Goal: Task Accomplishment & Management: Use online tool/utility

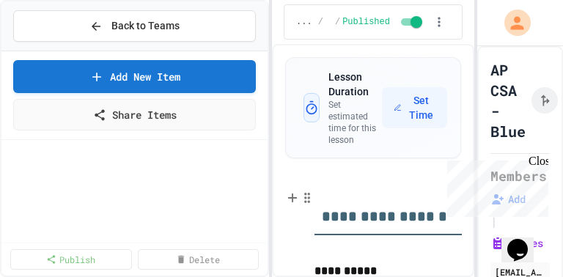
click at [273, 132] on div "**********" at bounding box center [281, 138] width 563 height 277
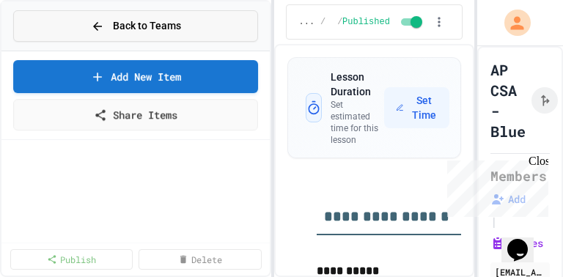
click at [147, 23] on span "Back to Teams" at bounding box center [147, 25] width 68 height 15
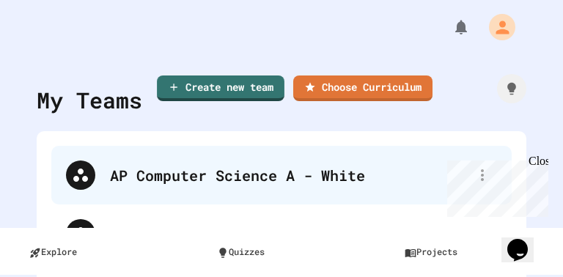
click at [202, 173] on div "AP Computer Science A - White" at bounding box center [289, 175] width 358 height 22
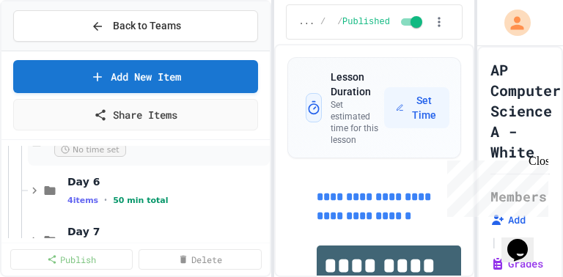
scroll to position [5044, 0]
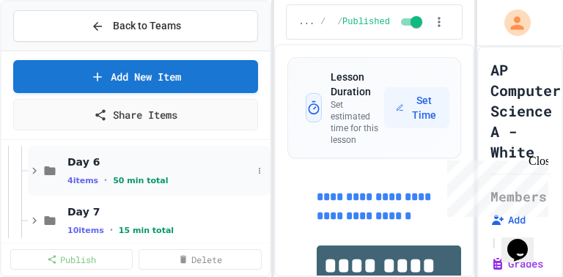
click at [36, 172] on icon at bounding box center [34, 170] width 13 height 13
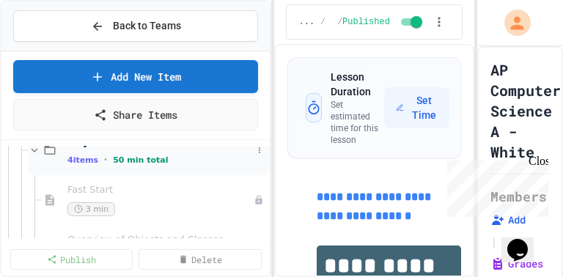
scroll to position [5074, 0]
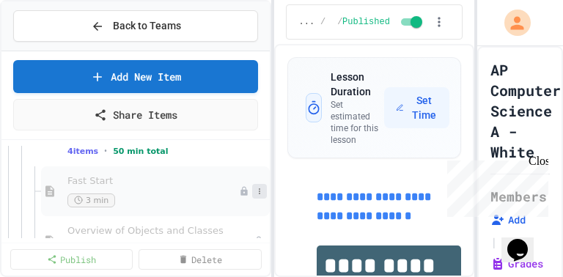
click at [259, 193] on icon at bounding box center [259, 191] width 1 height 6
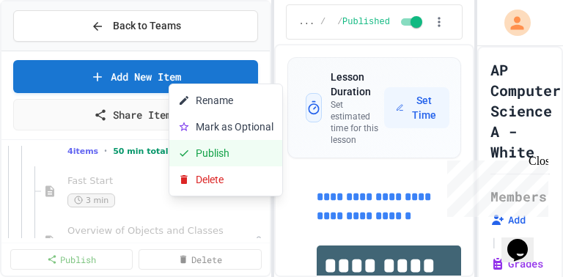
click at [207, 156] on button "Publish" at bounding box center [225, 153] width 113 height 26
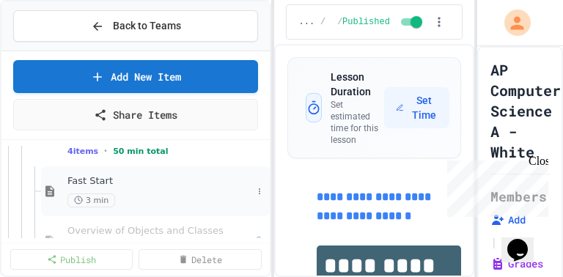
click at [82, 181] on span "Fast Start" at bounding box center [159, 181] width 185 height 12
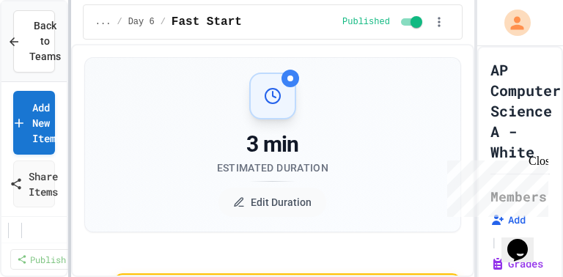
click at [65, 169] on div "**********" at bounding box center [281, 138] width 563 height 277
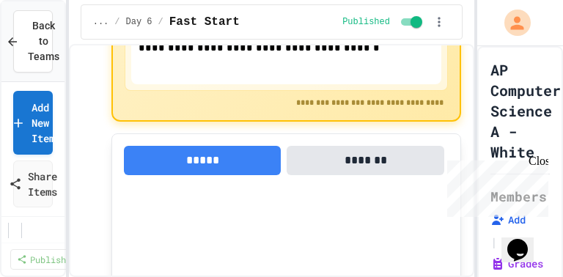
scroll to position [381, 0]
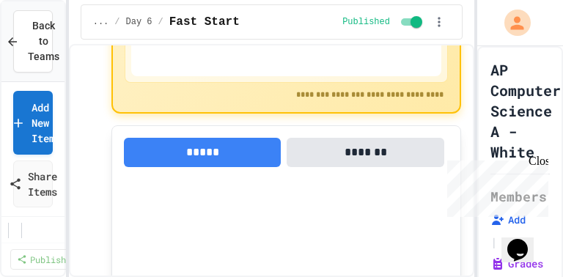
click at [540, 161] on div "Close" at bounding box center [538, 164] width 18 height 18
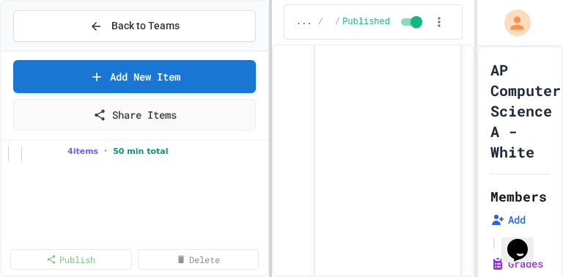
scroll to position [968, 0]
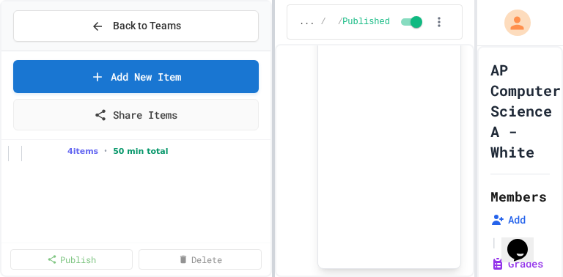
click at [276, 161] on div "**********" at bounding box center [281, 138] width 563 height 277
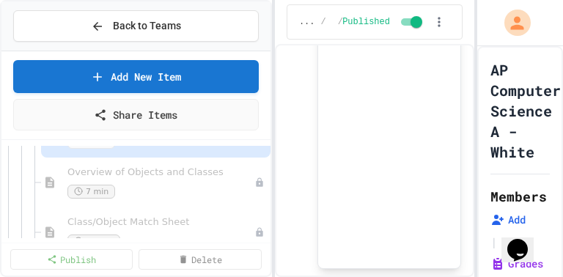
scroll to position [5132, 0]
click at [256, 183] on icon at bounding box center [260, 182] width 9 height 9
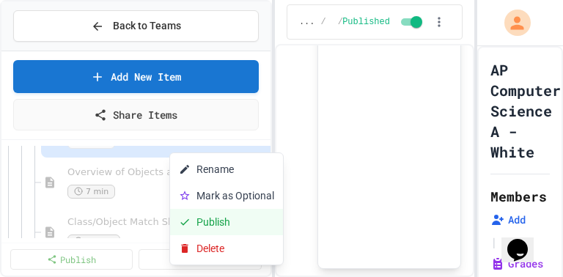
click at [214, 220] on button "Publish" at bounding box center [226, 222] width 113 height 26
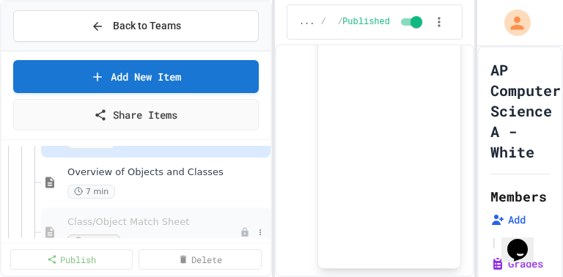
scroll to position [5162, 0]
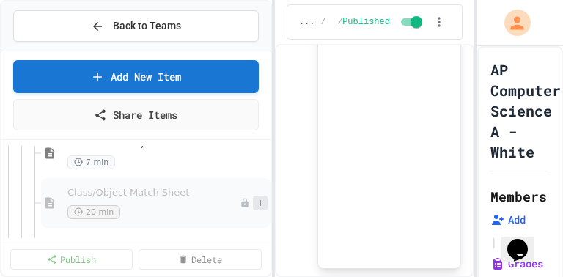
click at [256, 203] on icon at bounding box center [260, 203] width 9 height 9
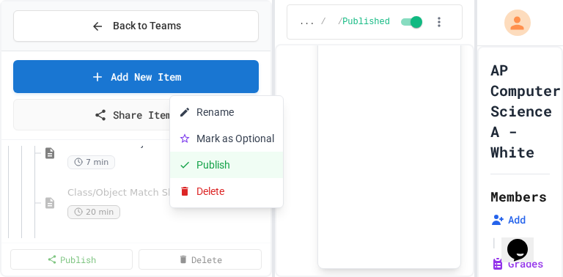
click at [218, 169] on button "Publish" at bounding box center [226, 165] width 113 height 26
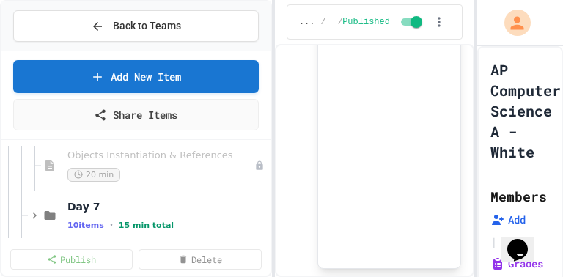
scroll to position [5250, 0]
click at [257, 163] on icon at bounding box center [260, 165] width 9 height 9
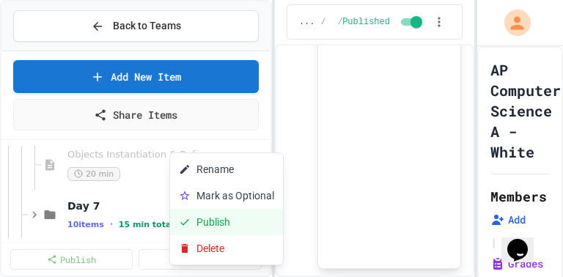
click at [218, 222] on button "Publish" at bounding box center [226, 222] width 113 height 26
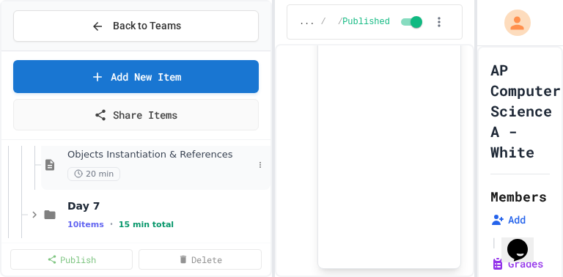
click at [155, 153] on span "Objects Instantiation & References" at bounding box center [159, 155] width 185 height 12
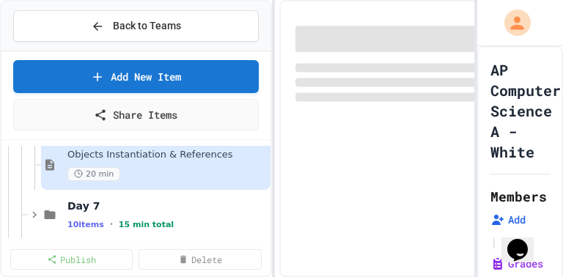
scroll to position [5235, 0]
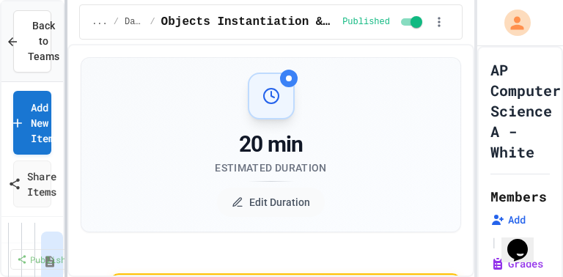
click at [65, 147] on div at bounding box center [66, 138] width 3 height 277
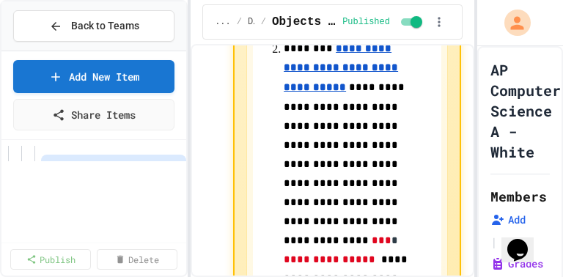
scroll to position [643, 0]
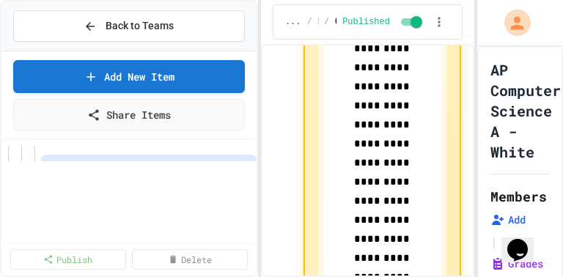
click at [262, 174] on div "**********" at bounding box center [281, 138] width 563 height 277
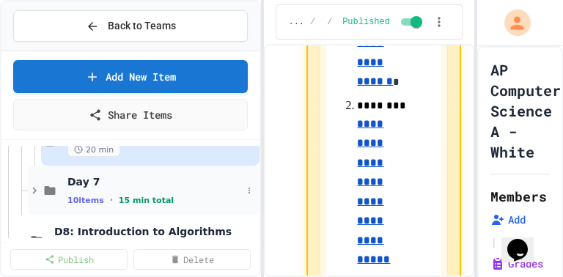
scroll to position [5294, 0]
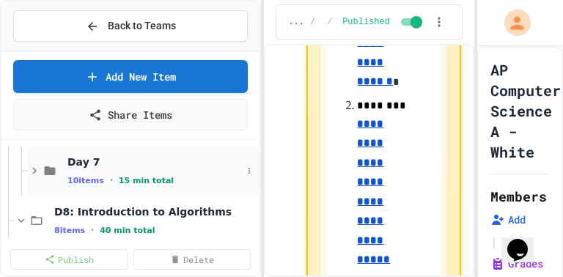
click at [33, 169] on icon at bounding box center [34, 170] width 13 height 13
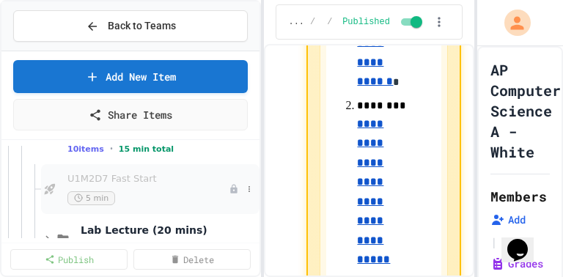
scroll to position [5352, 0]
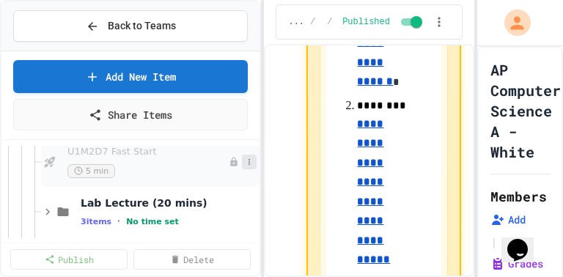
click at [245, 161] on icon at bounding box center [249, 162] width 9 height 9
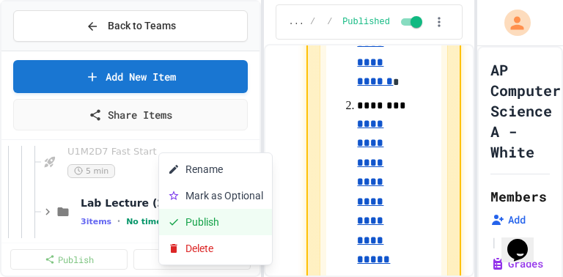
click at [205, 221] on button "Publish" at bounding box center [215, 222] width 113 height 26
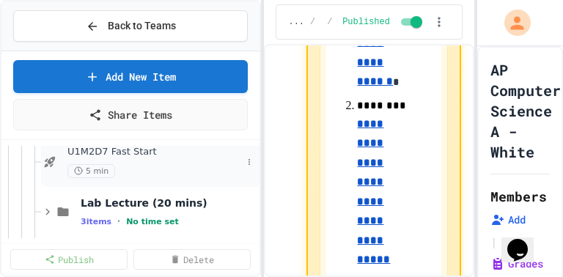
click at [128, 153] on span "U1M2D7 Fast Start" at bounding box center [154, 152] width 174 height 12
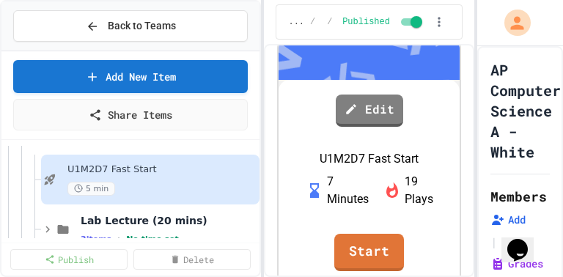
scroll to position [293, 0]
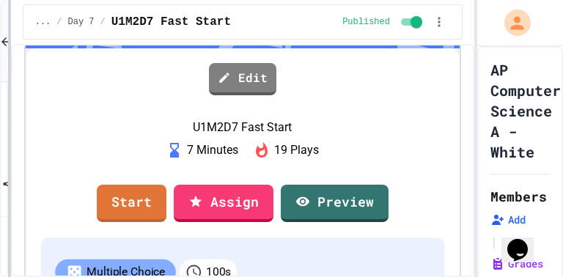
click at [7, 199] on div "Back to Teams Add New Item Share Items Day 7 10 items • 15 min total U1M2D7 Fas…" at bounding box center [281, 138] width 563 height 277
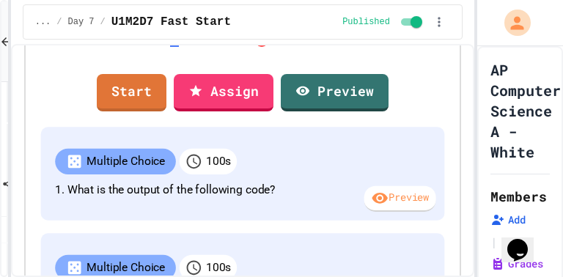
scroll to position [176, 0]
click at [166, 111] on link "Start" at bounding box center [131, 92] width 69 height 40
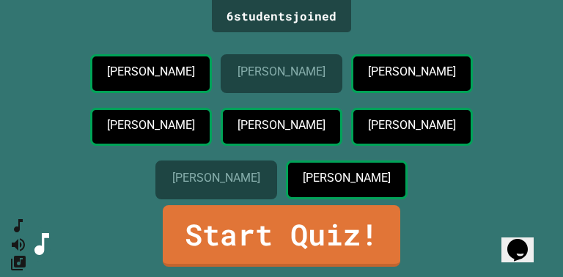
scroll to position [22, 0]
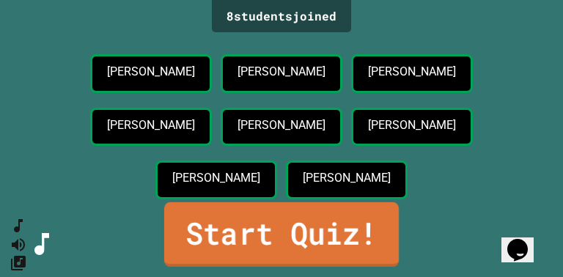
click at [265, 243] on link "Start Quiz!" at bounding box center [281, 234] width 235 height 65
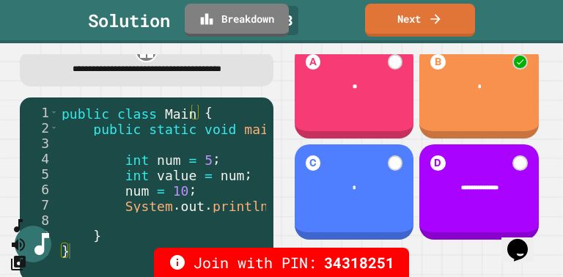
scroll to position [37, 0]
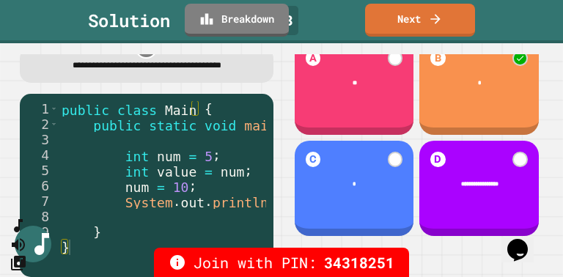
drag, startPoint x: 87, startPoint y: 249, endPoint x: 106, endPoint y: 249, distance: 18.3
click at [106, 249] on div "Join with PIN: 34318251" at bounding box center [281, 262] width 563 height 29
drag, startPoint x: 104, startPoint y: 248, endPoint x: 126, endPoint y: 249, distance: 22.0
click at [126, 249] on div "Join with PIN: 34318251" at bounding box center [281, 262] width 563 height 29
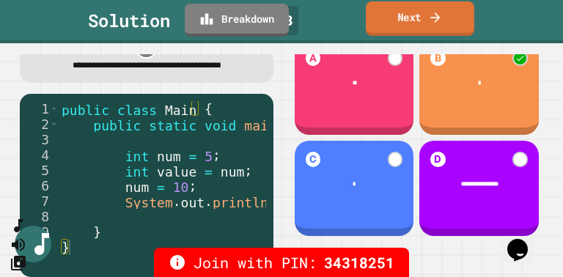
click at [434, 23] on icon at bounding box center [435, 17] width 15 height 15
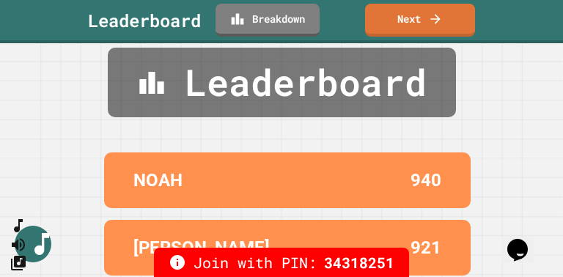
scroll to position [0, 0]
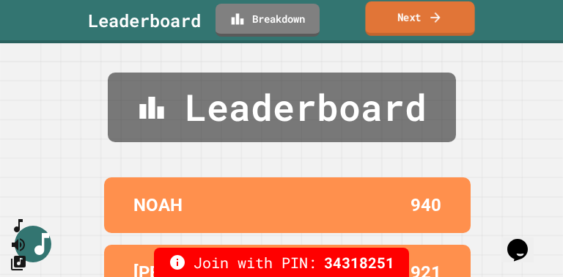
click at [412, 22] on link "Next" at bounding box center [419, 18] width 109 height 34
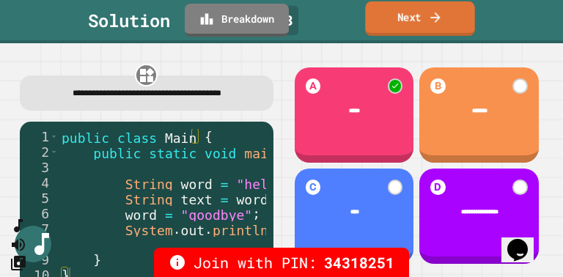
click at [425, 19] on link "Next" at bounding box center [419, 18] width 109 height 34
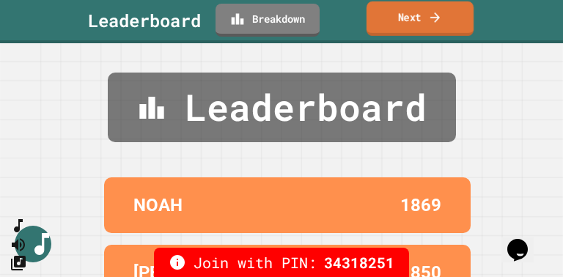
click at [425, 17] on link "Next" at bounding box center [420, 18] width 107 height 34
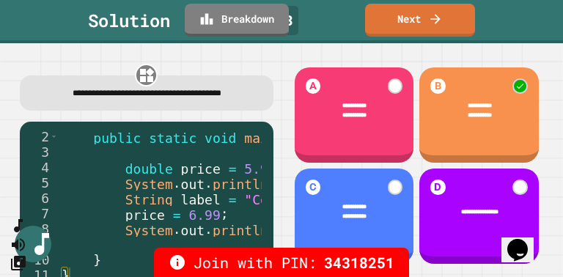
scroll to position [37, 0]
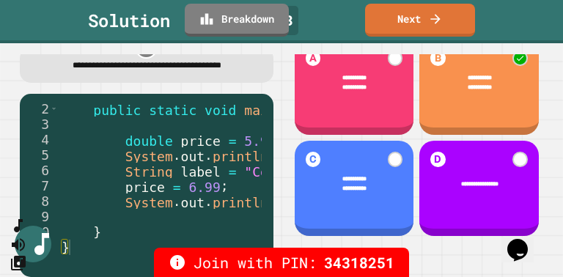
drag, startPoint x: 103, startPoint y: 249, endPoint x: 132, endPoint y: 250, distance: 29.3
click at [132, 250] on div "Join with PIN: 34318251" at bounding box center [281, 262] width 563 height 29
click at [435, 19] on icon at bounding box center [435, 17] width 15 height 15
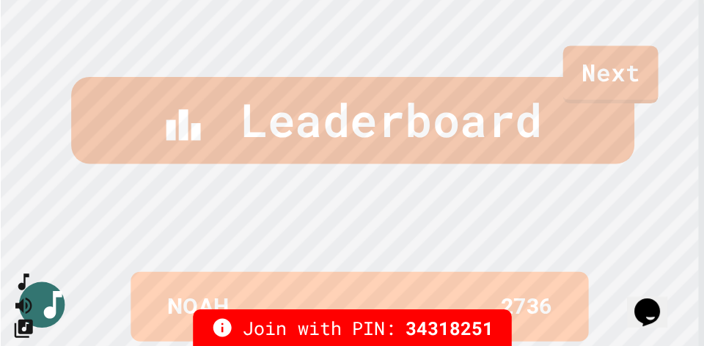
scroll to position [264, 0]
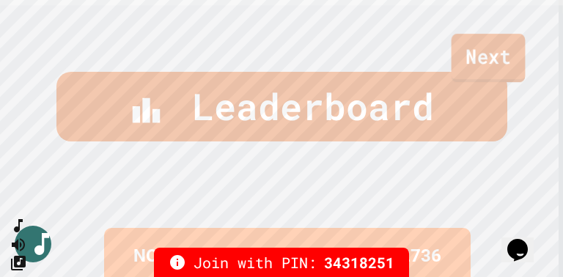
click at [507, 67] on link "Next" at bounding box center [489, 58] width 74 height 48
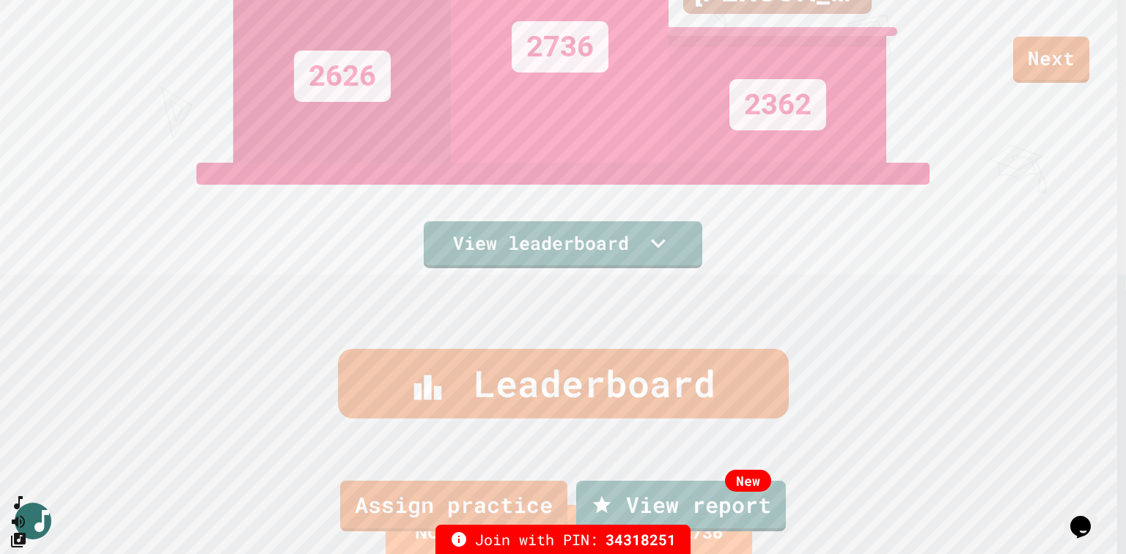
drag, startPoint x: 553, startPoint y: 0, endPoint x: 825, endPoint y: 136, distance: 304.3
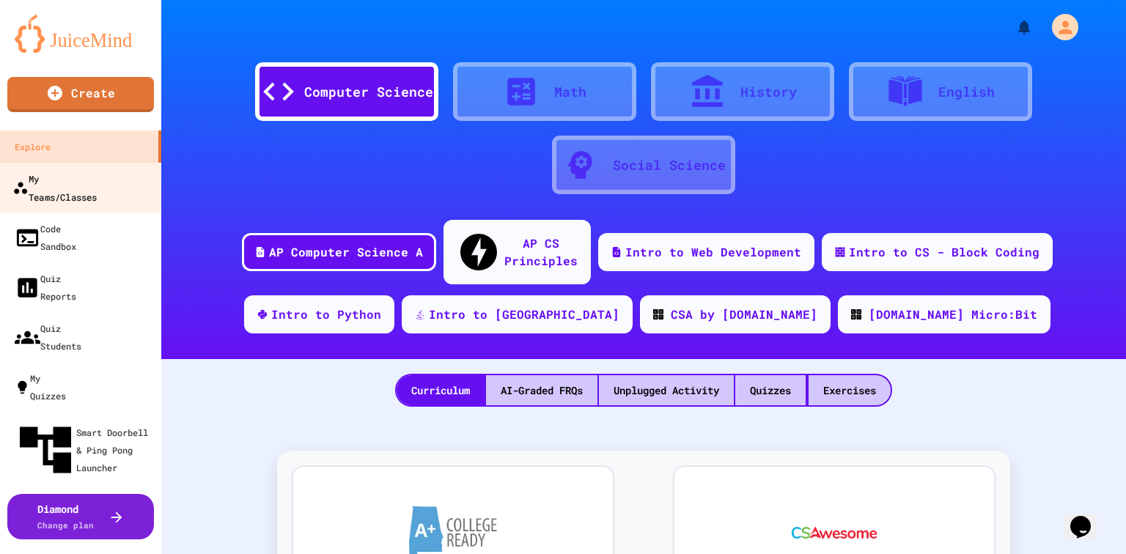
click at [79, 184] on div "My Teams/Classes" at bounding box center [54, 187] width 84 height 36
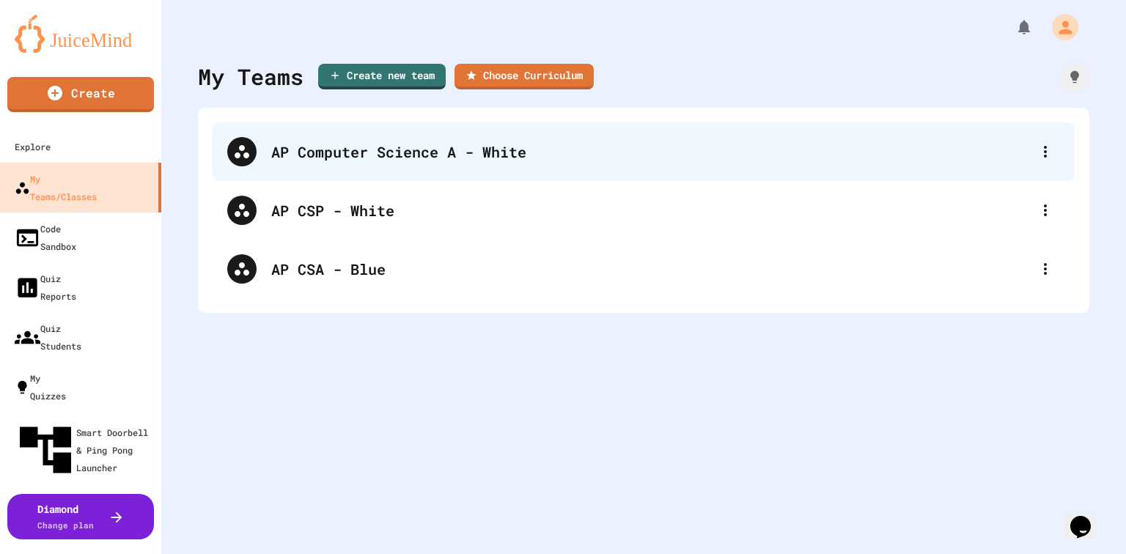
click at [353, 158] on div "AP Computer Science A - White" at bounding box center [651, 152] width 760 height 22
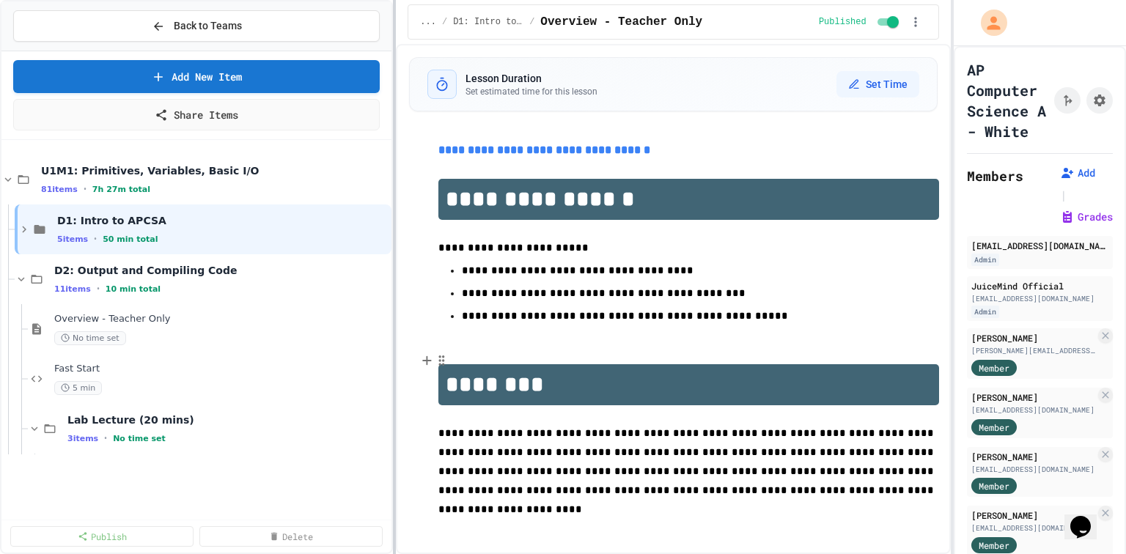
click at [394, 276] on div at bounding box center [394, 277] width 3 height 554
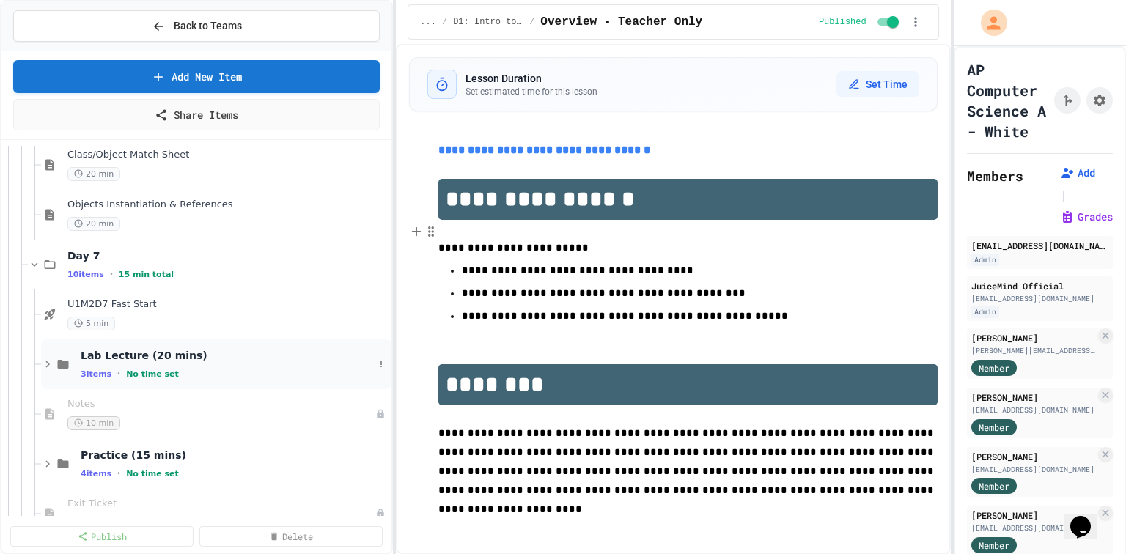
scroll to position [5258, 0]
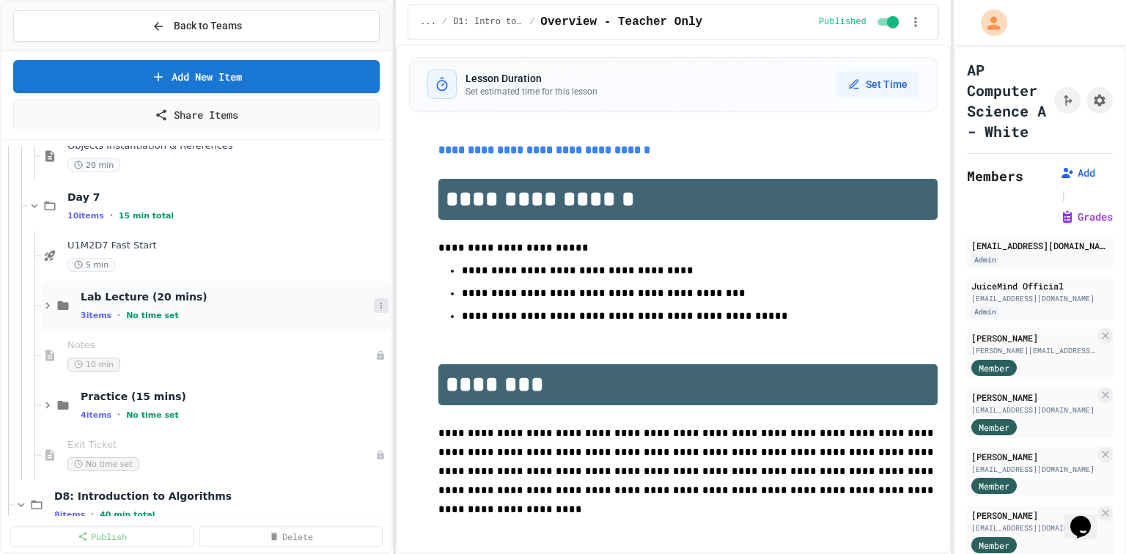
click at [381, 276] on icon at bounding box center [381, 306] width 1 height 6
click at [320, 276] on button "Publish All (3)" at bounding box center [336, 384] width 98 height 26
click at [109, 276] on span "Lab Lecture (20 mins)" at bounding box center [227, 296] width 293 height 13
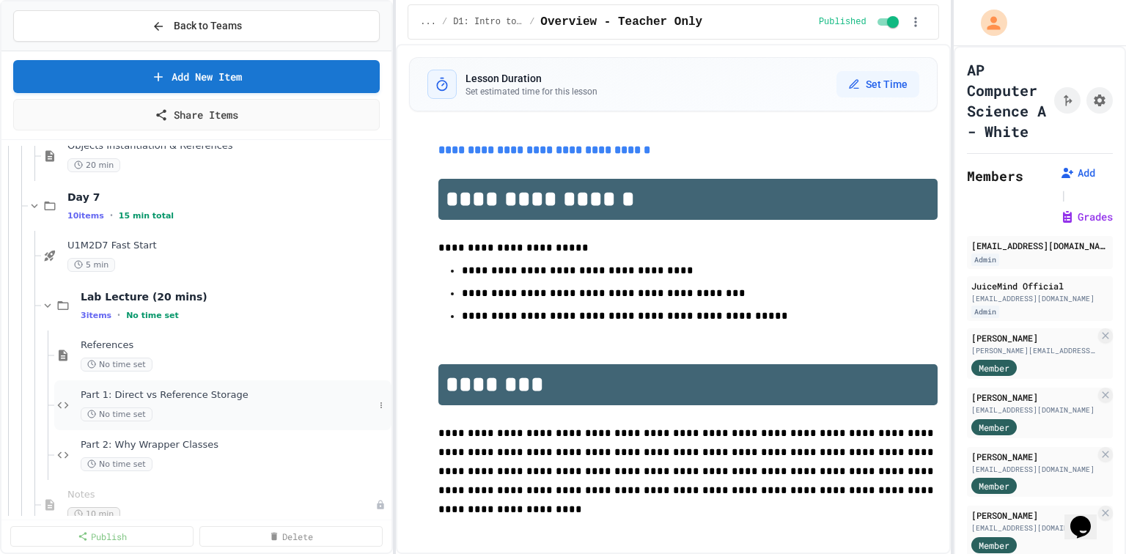
click at [132, 276] on span "Part 1: Direct vs Reference Storage" at bounding box center [227, 395] width 293 height 12
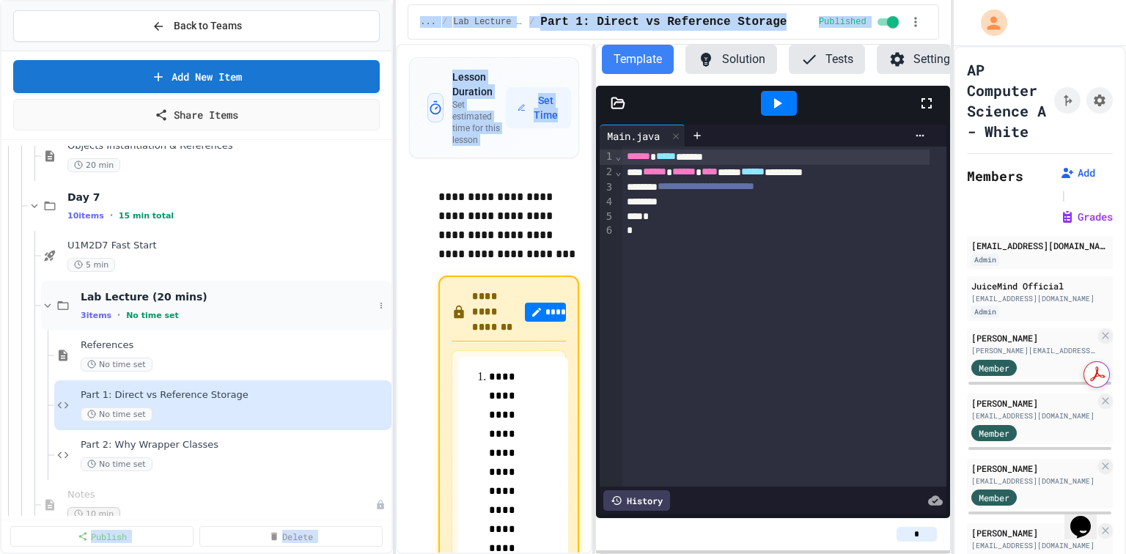
drag, startPoint x: 400, startPoint y: 311, endPoint x: 286, endPoint y: 302, distance: 114.0
click at [286, 276] on div "**********" at bounding box center [563, 277] width 1126 height 554
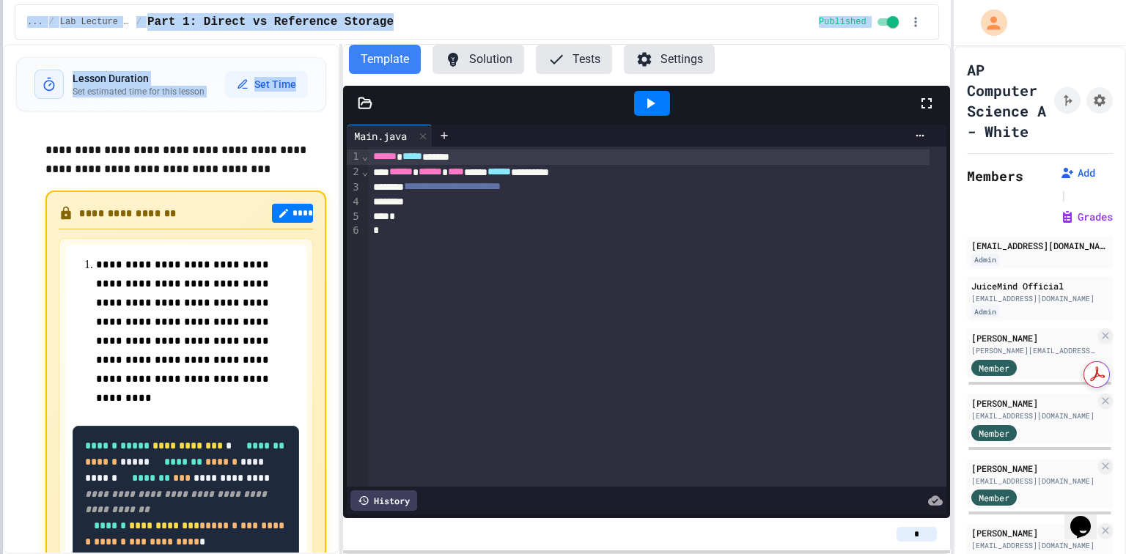
click at [0, 276] on div at bounding box center [1, 277] width 3 height 554
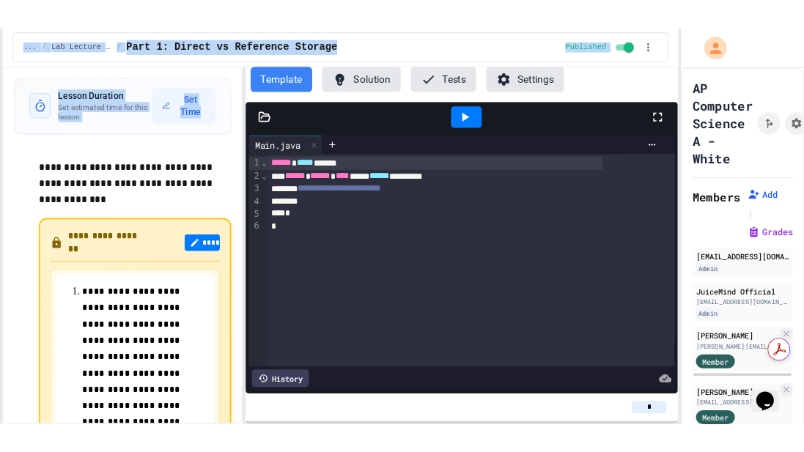
scroll to position [5258, 0]
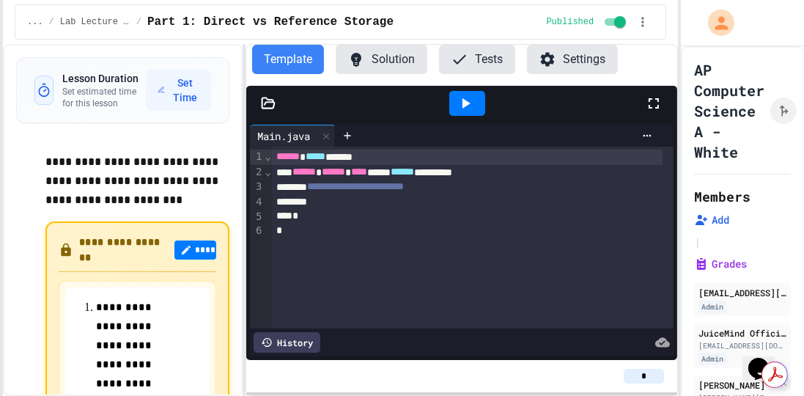
drag, startPoint x: 1103, startPoint y: 9, endPoint x: 576, endPoint y: 113, distance: 538.1
click at [562, 113] on div at bounding box center [468, 104] width 356 height 40
click at [562, 103] on icon at bounding box center [654, 104] width 18 height 18
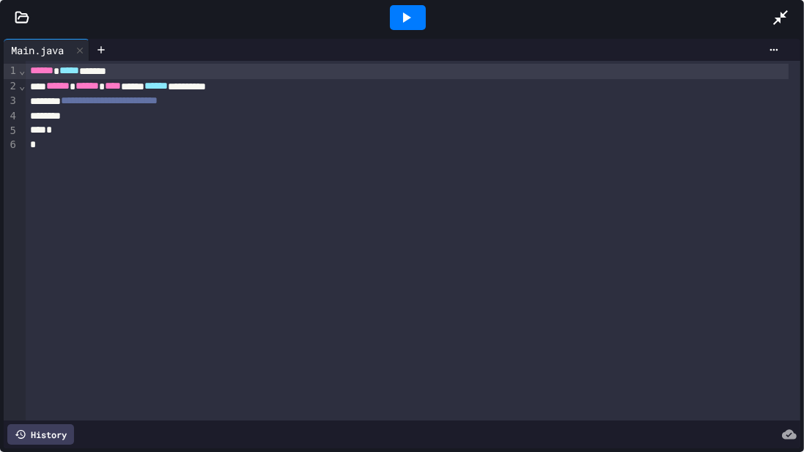
click at [236, 103] on div "**********" at bounding box center [407, 101] width 763 height 15
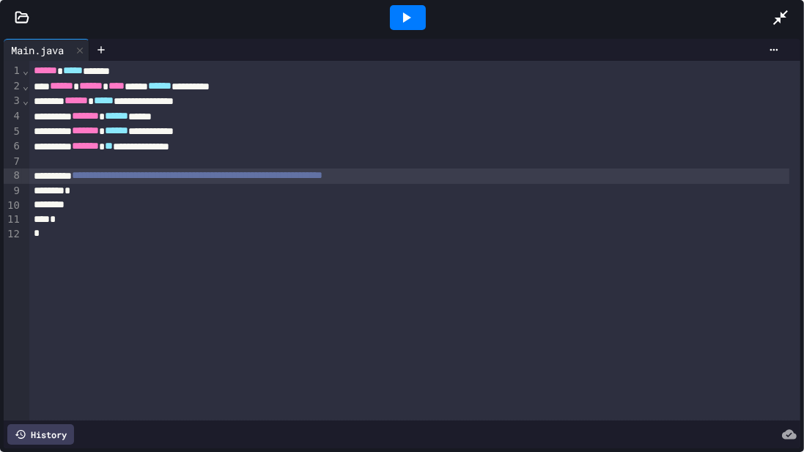
click at [323, 177] on span "**********" at bounding box center [197, 175] width 251 height 10
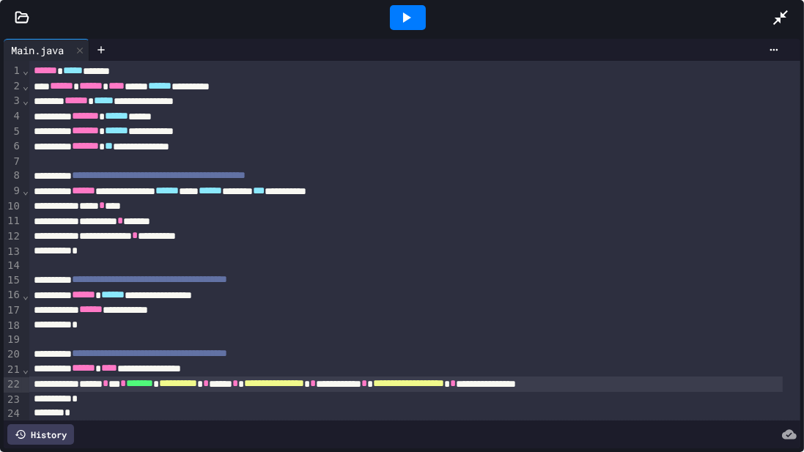
click at [413, 15] on icon at bounding box center [406, 18] width 18 height 18
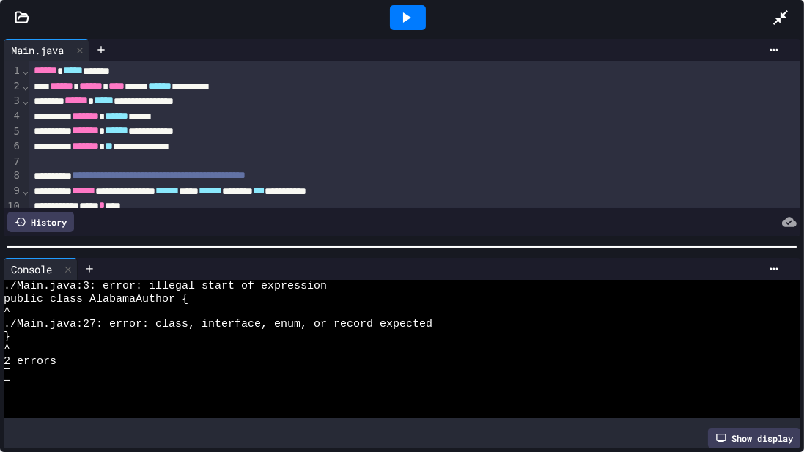
click at [421, 246] on div at bounding box center [402, 246] width 790 height 1
click at [107, 51] on icon at bounding box center [101, 50] width 12 height 12
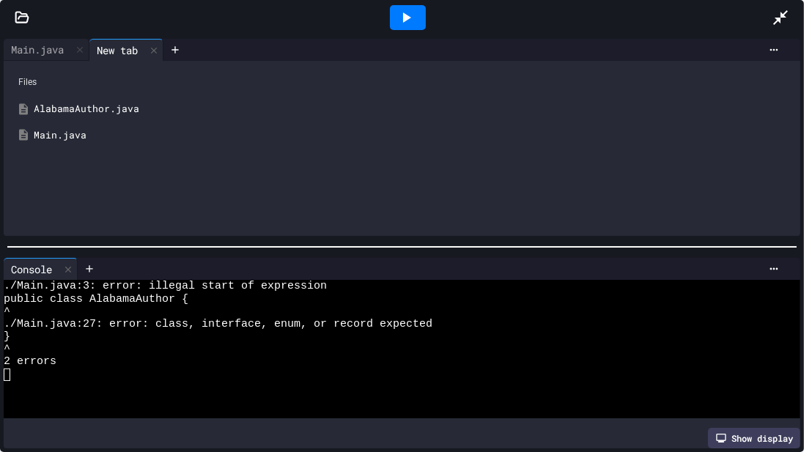
click at [110, 110] on div "AlabamaAuthor.java" at bounding box center [413, 109] width 758 height 15
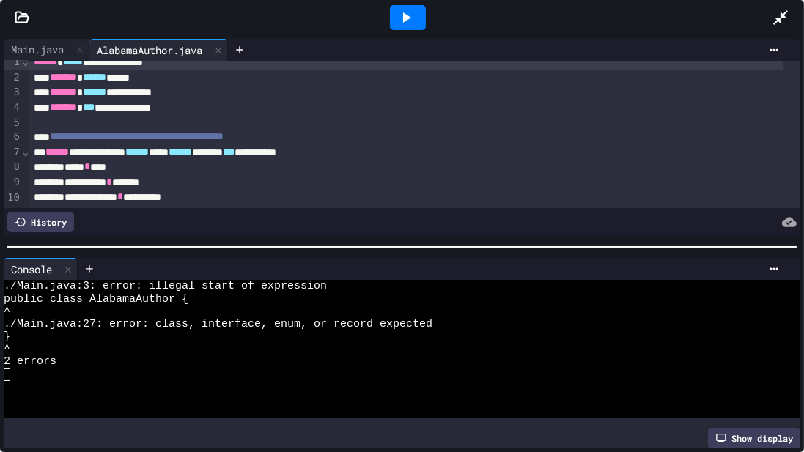
scroll to position [0, 0]
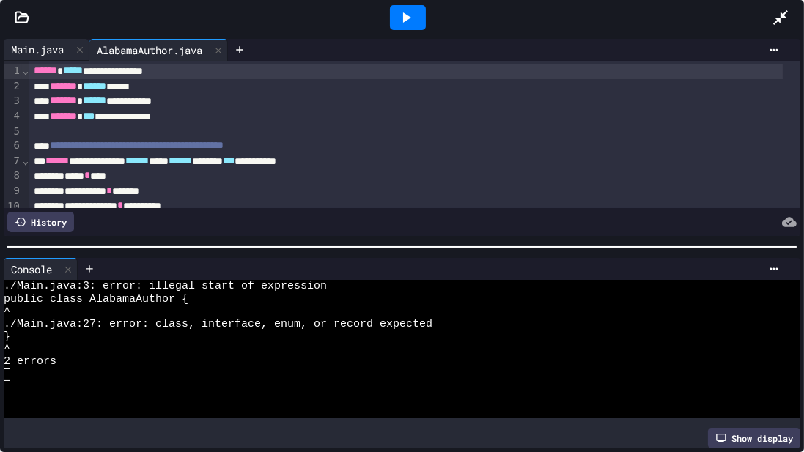
click at [35, 53] on div "Main.java" at bounding box center [37, 49] width 67 height 15
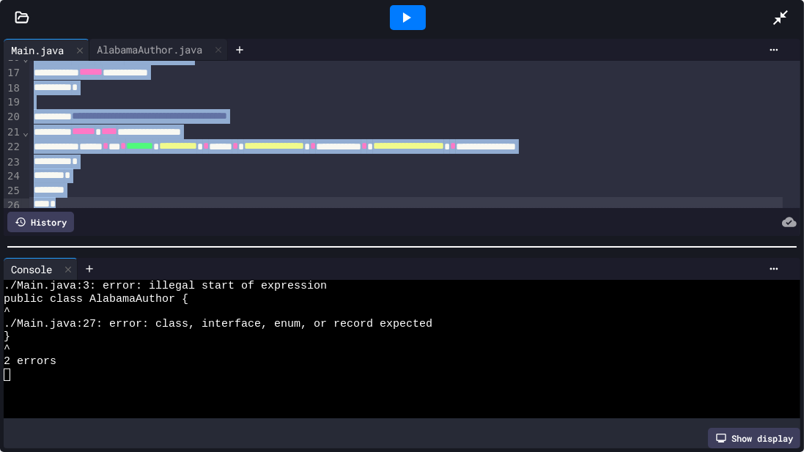
scroll to position [268, 0]
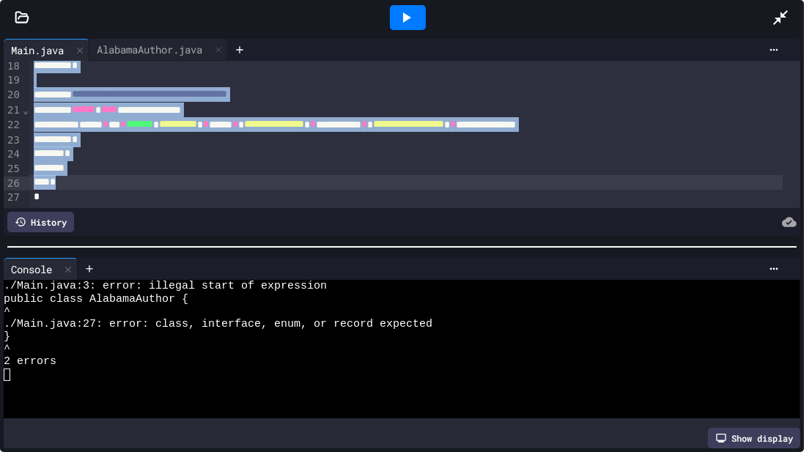
drag, startPoint x: 54, startPoint y: 87, endPoint x: 246, endPoint y: 172, distance: 210.1
click at [246, 172] on div "**********" at bounding box center [414, 3] width 771 height 405
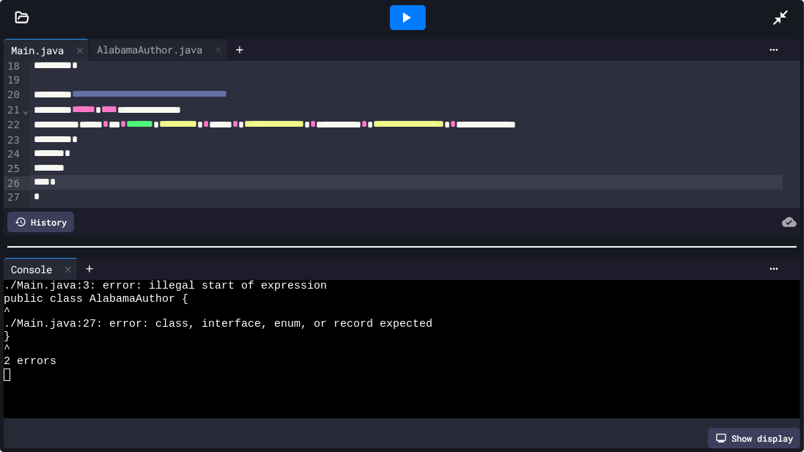
scroll to position [0, 0]
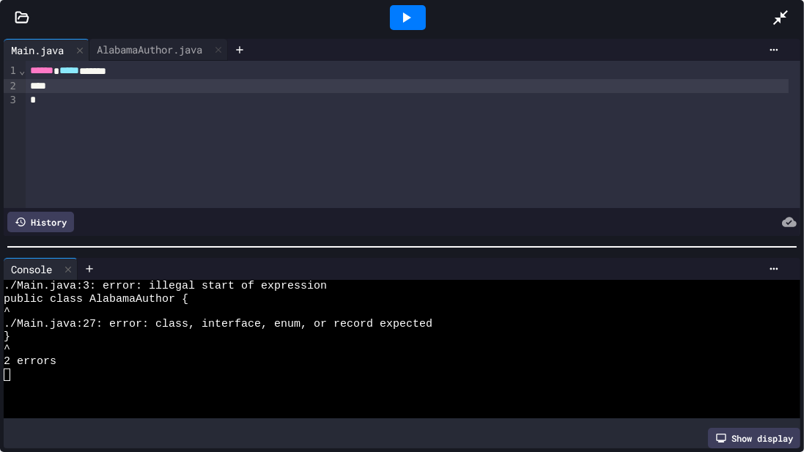
click at [408, 18] on icon at bounding box center [407, 17] width 8 height 10
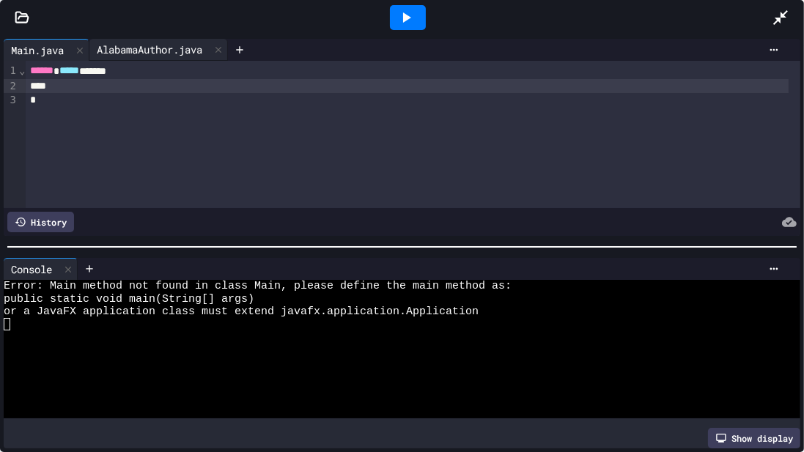
click at [142, 47] on div "AlabamaAuthor.java" at bounding box center [149, 49] width 120 height 15
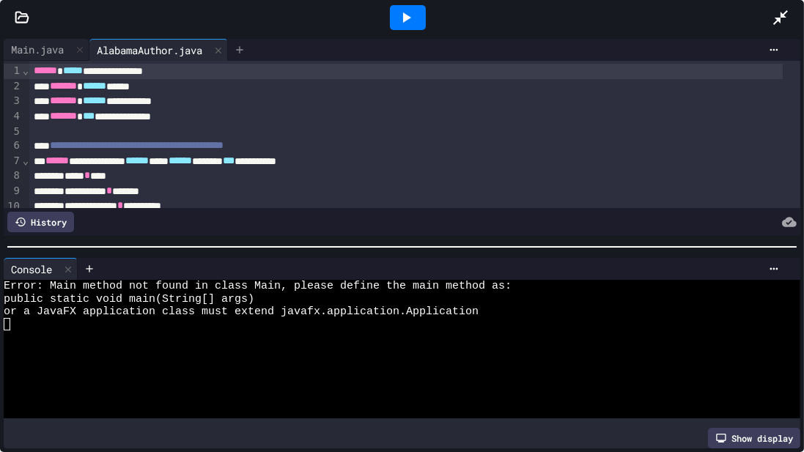
click at [243, 50] on icon at bounding box center [239, 49] width 7 height 7
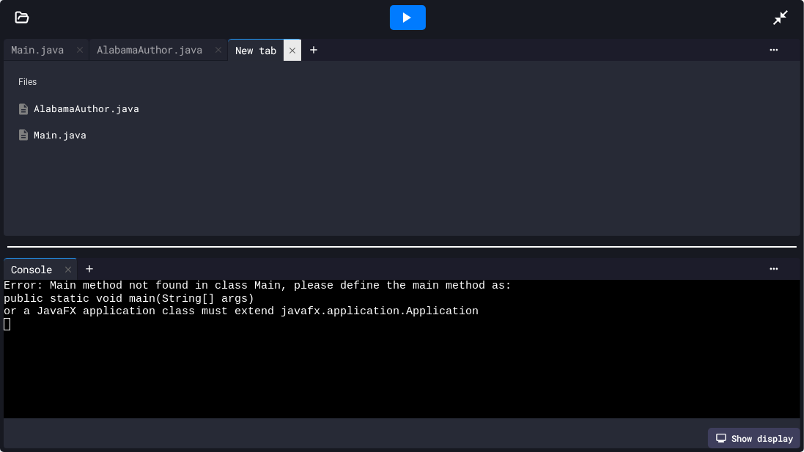
click at [298, 51] on icon at bounding box center [292, 50] width 10 height 10
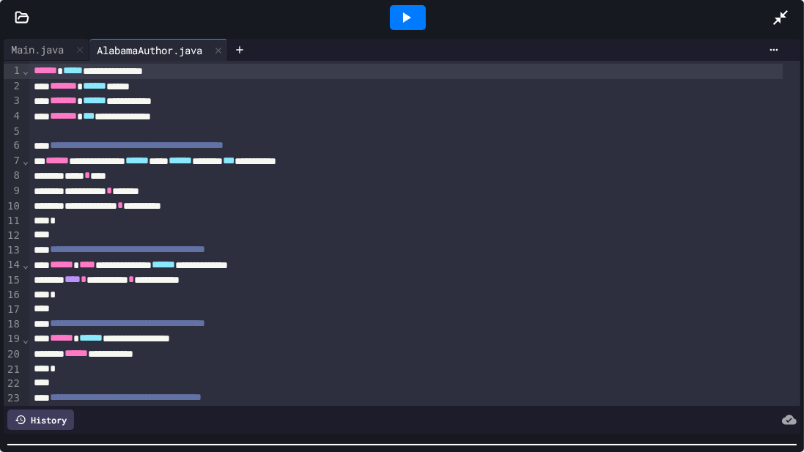
click at [287, 276] on div "**********" at bounding box center [402, 243] width 804 height 417
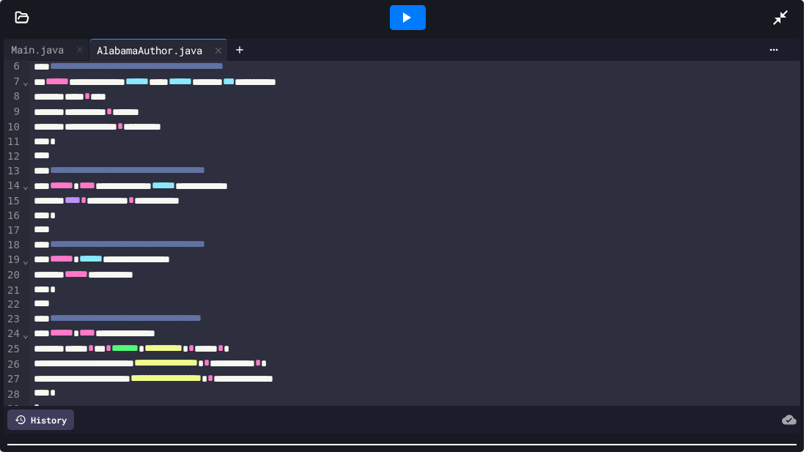
scroll to position [104, 0]
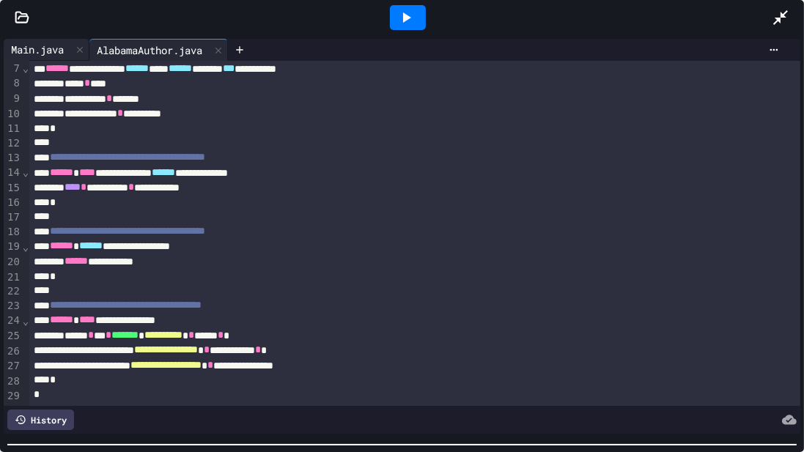
click at [29, 48] on div "Main.java" at bounding box center [37, 49] width 67 height 15
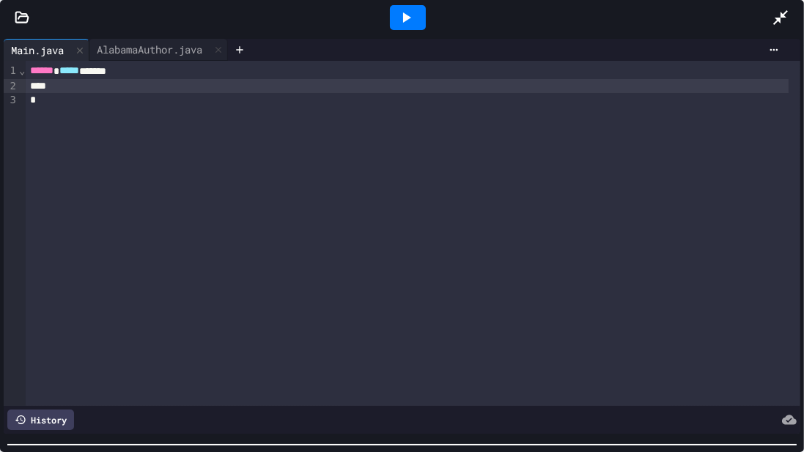
click at [73, 90] on div at bounding box center [407, 86] width 763 height 15
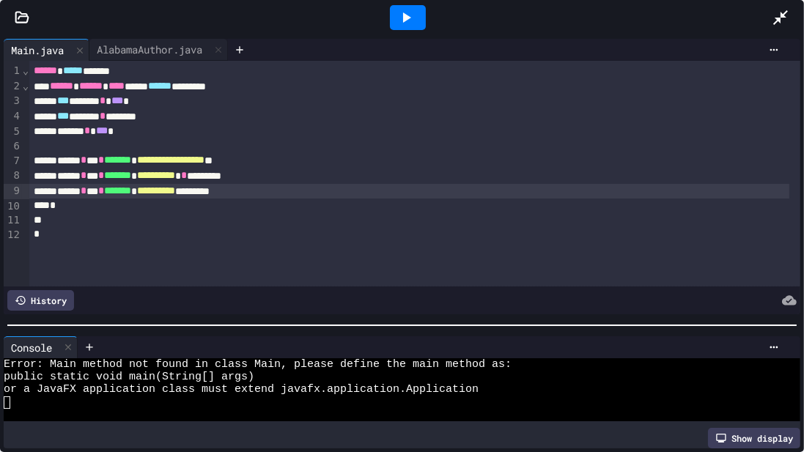
click at [387, 276] on div at bounding box center [402, 325] width 804 height 15
click at [408, 18] on icon at bounding box center [407, 17] width 8 height 10
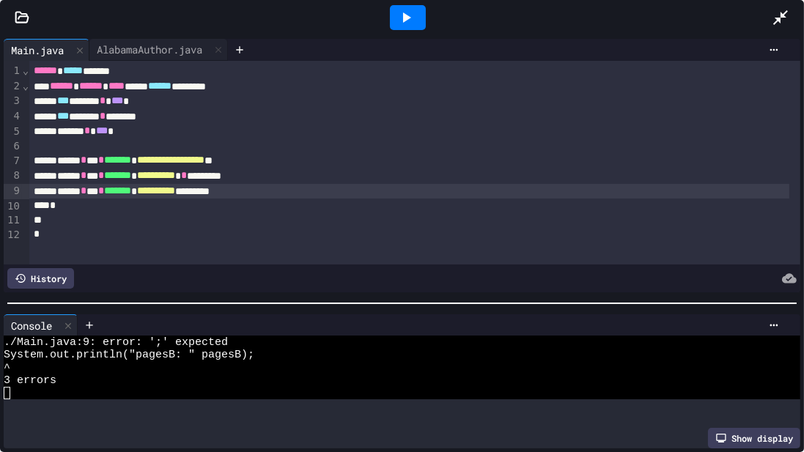
scroll to position [50, 0]
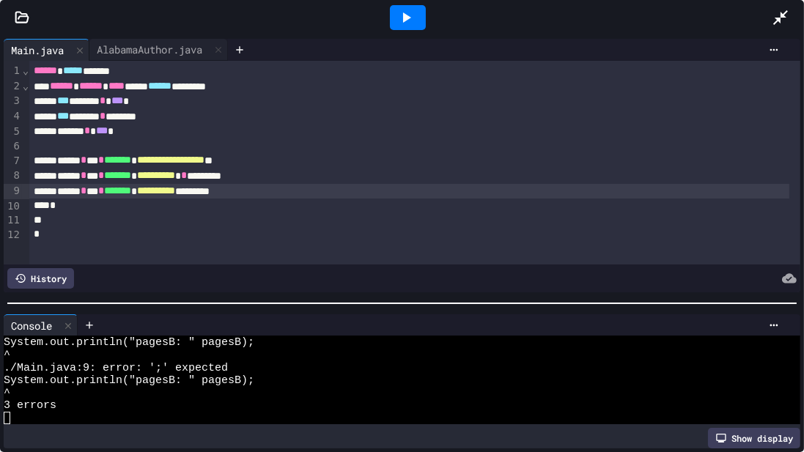
click at [424, 276] on div at bounding box center [402, 303] width 790 height 1
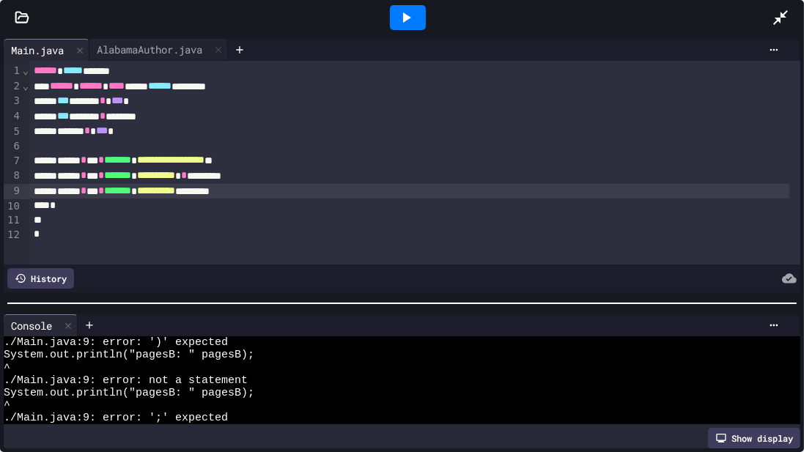
click at [233, 191] on div "**********" at bounding box center [409, 191] width 760 height 15
click at [410, 15] on icon at bounding box center [406, 18] width 18 height 18
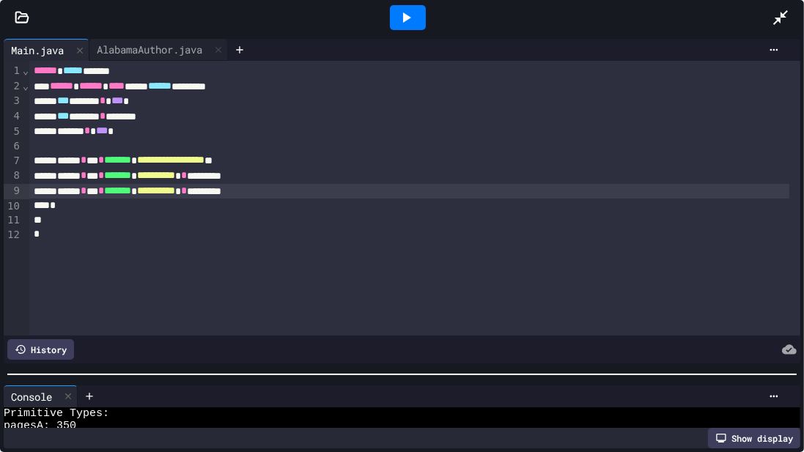
scroll to position [37, 0]
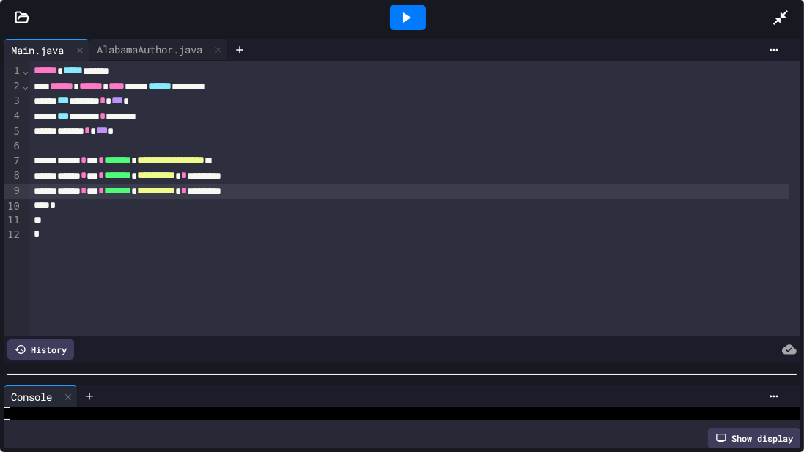
click at [238, 276] on div at bounding box center [402, 374] width 804 height 15
click at [79, 210] on div "*" at bounding box center [409, 206] width 760 height 15
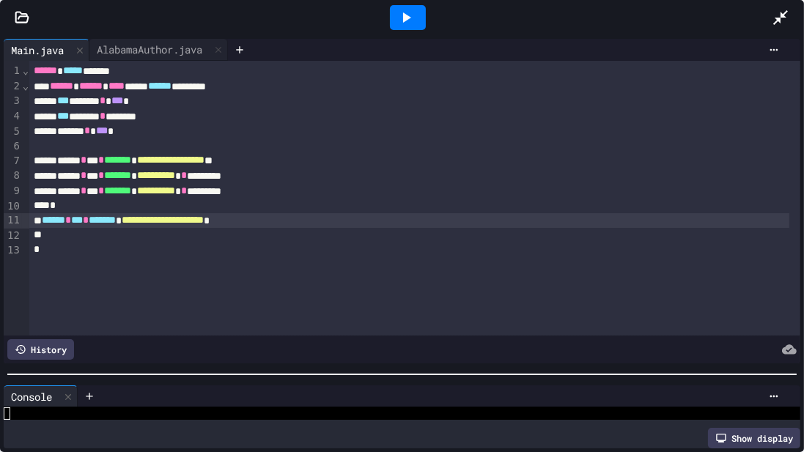
click at [290, 221] on div "**********" at bounding box center [409, 220] width 760 height 15
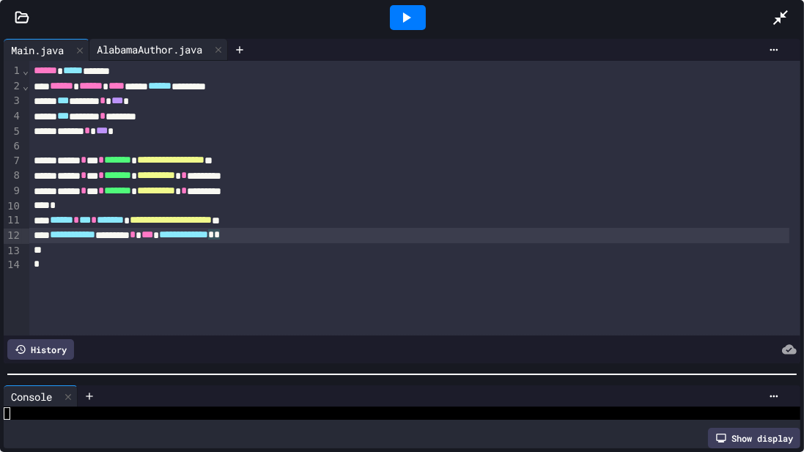
click at [165, 57] on div "AlabamaAuthor.java" at bounding box center [158, 50] width 139 height 22
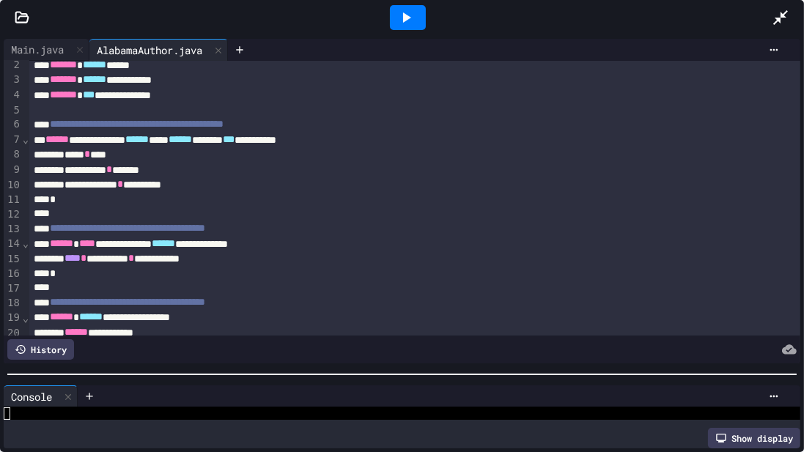
scroll to position [7, 0]
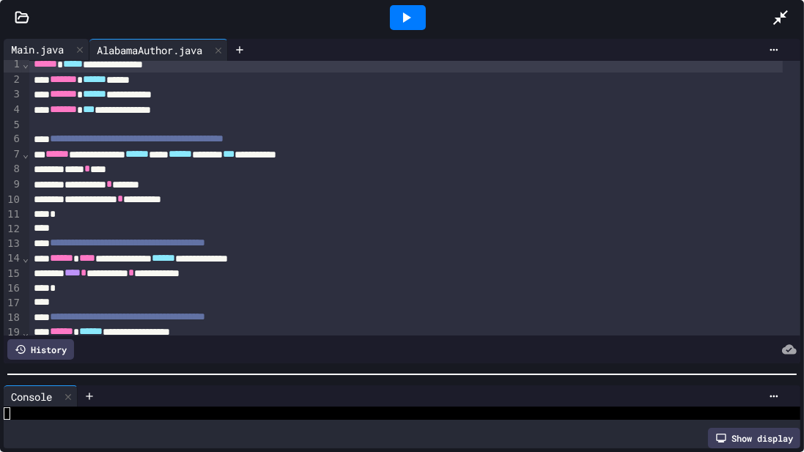
click at [38, 48] on div "Main.java" at bounding box center [37, 49] width 67 height 15
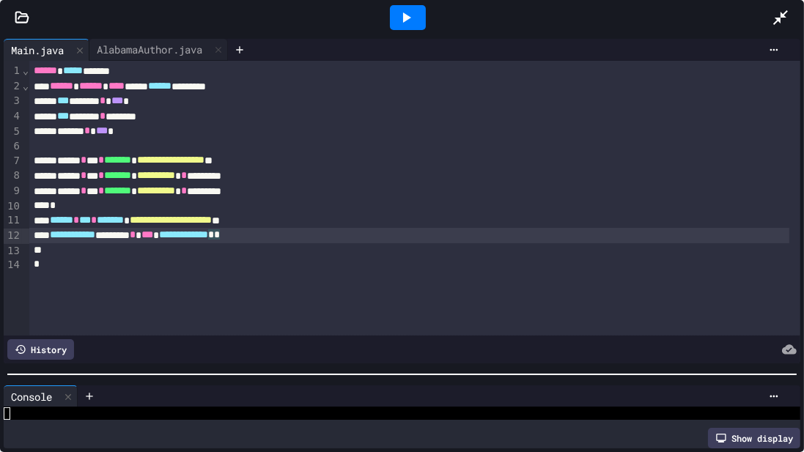
click at [214, 238] on span "*" at bounding box center [211, 234] width 6 height 10
click at [406, 15] on icon at bounding box center [407, 17] width 8 height 10
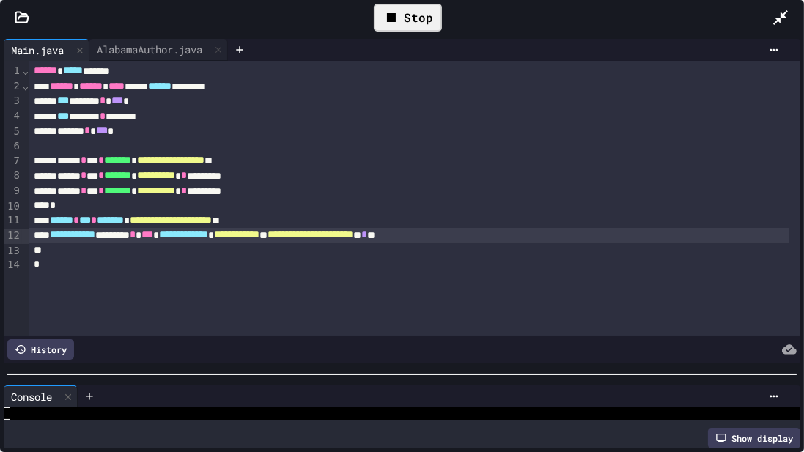
scroll to position [88, 0]
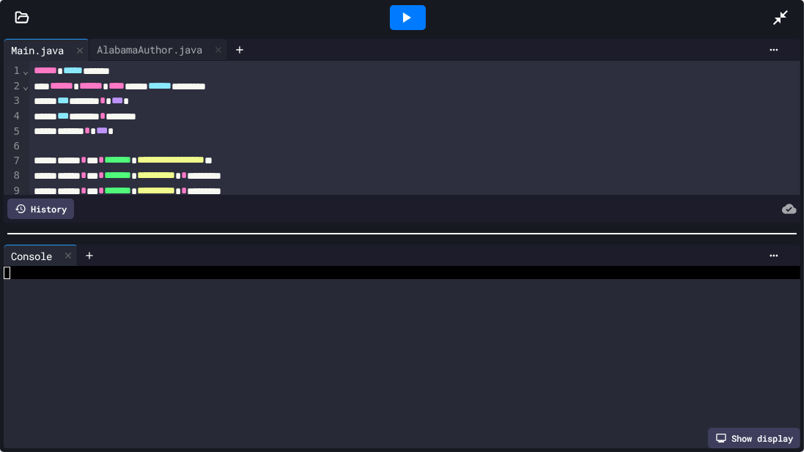
click at [439, 227] on div at bounding box center [402, 234] width 804 height 15
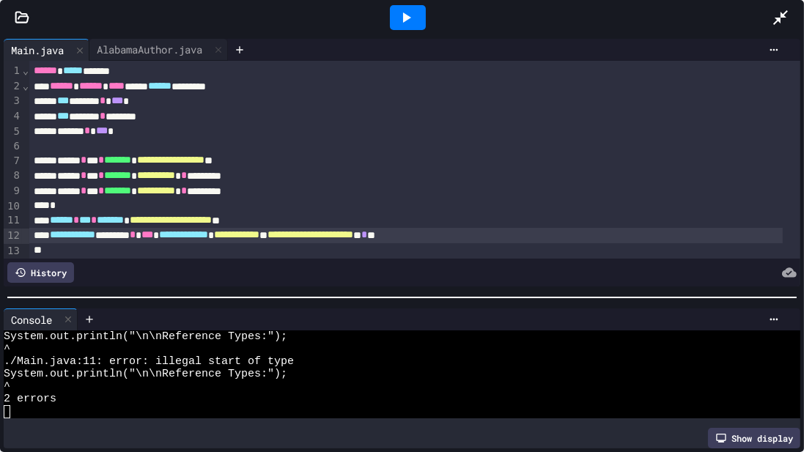
scroll to position [12, 0]
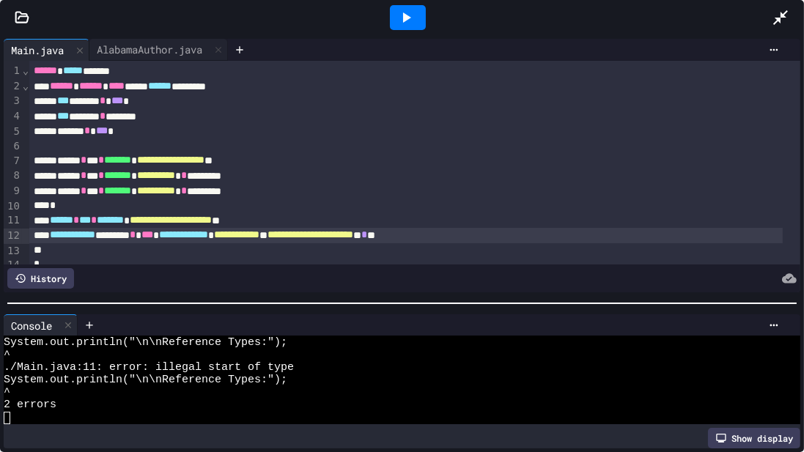
click at [469, 276] on div at bounding box center [402, 303] width 804 height 15
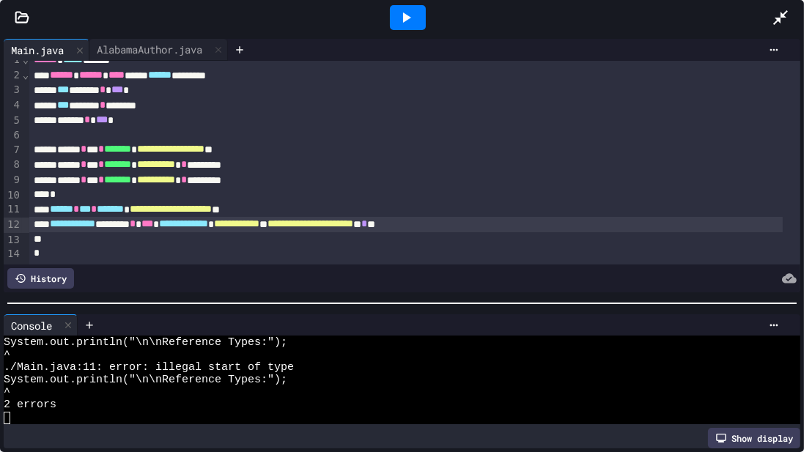
scroll to position [21, 0]
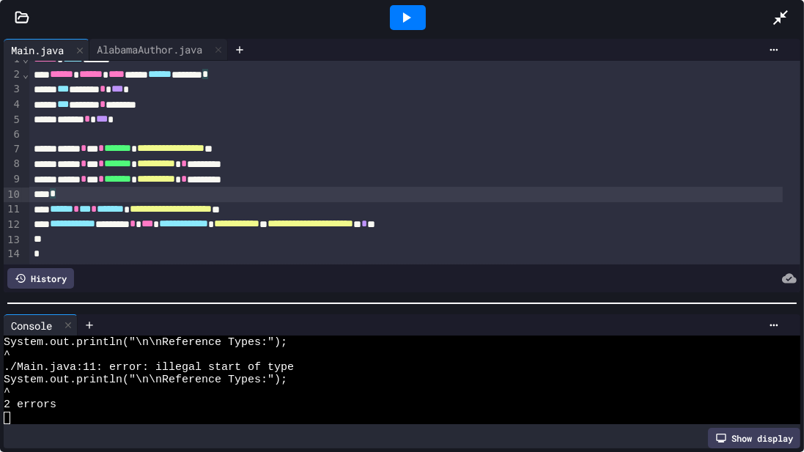
click at [76, 191] on div "*" at bounding box center [406, 194] width 754 height 15
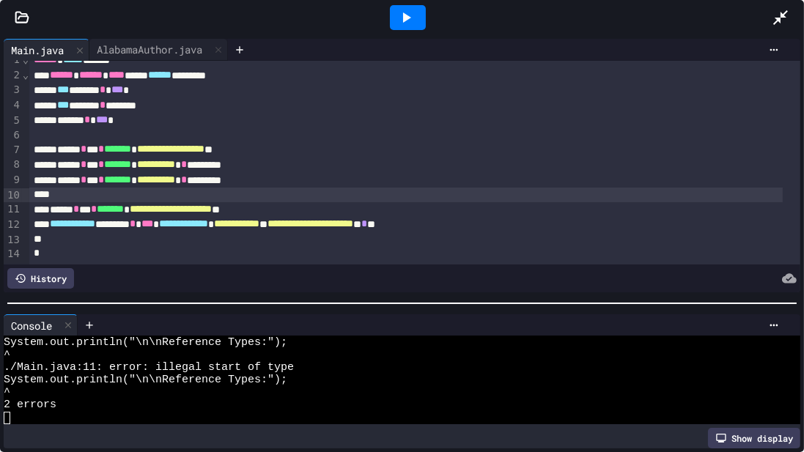
click at [408, 22] on icon at bounding box center [406, 18] width 18 height 18
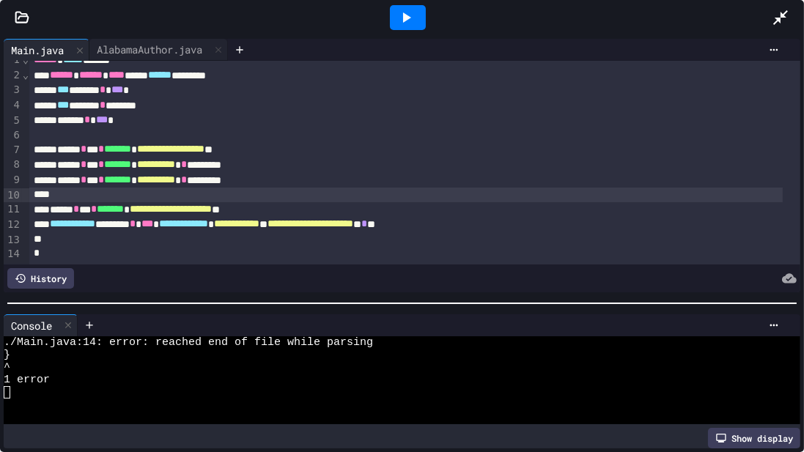
click at [56, 232] on div at bounding box center [406, 239] width 754 height 15
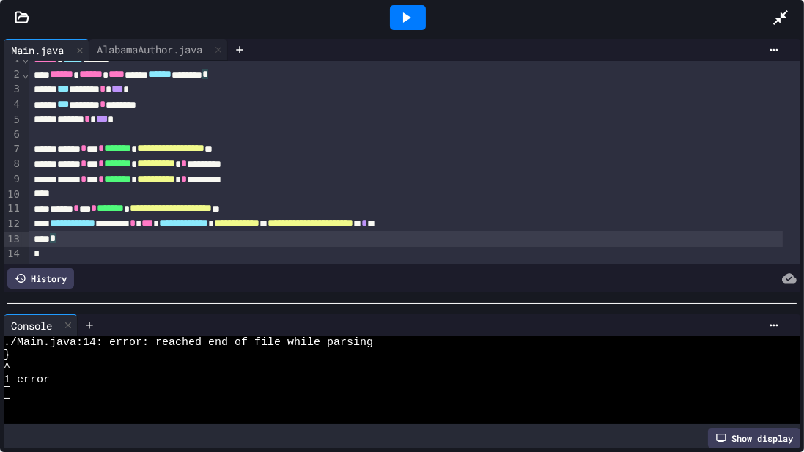
click at [409, 12] on icon at bounding box center [406, 18] width 18 height 18
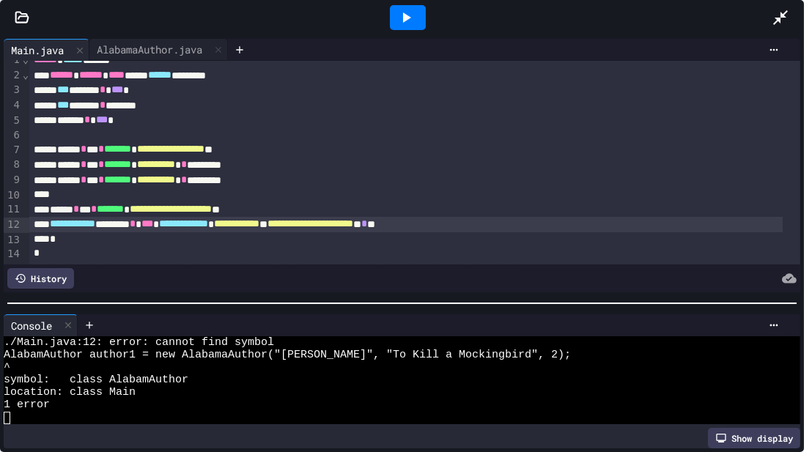
scroll to position [21, 0]
drag, startPoint x: 87, startPoint y: 216, endPoint x: 130, endPoint y: 207, distance: 44.3
click at [91, 218] on span "**********" at bounding box center [72, 223] width 45 height 10
click at [419, 22] on div at bounding box center [408, 17] width 36 height 25
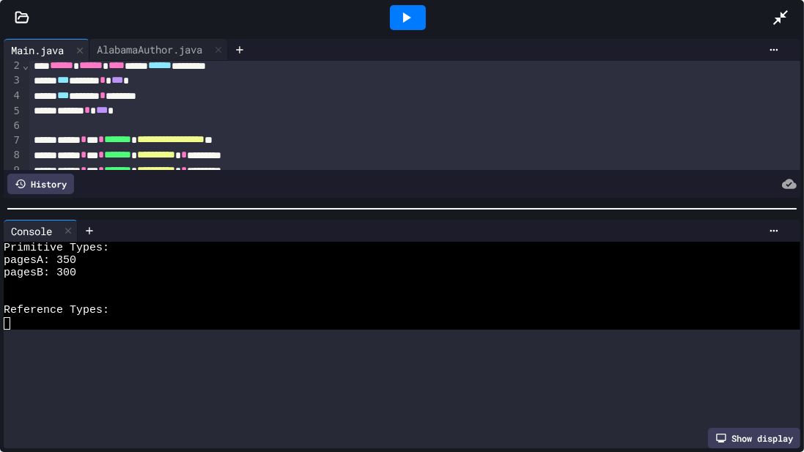
click at [214, 203] on div at bounding box center [402, 209] width 804 height 15
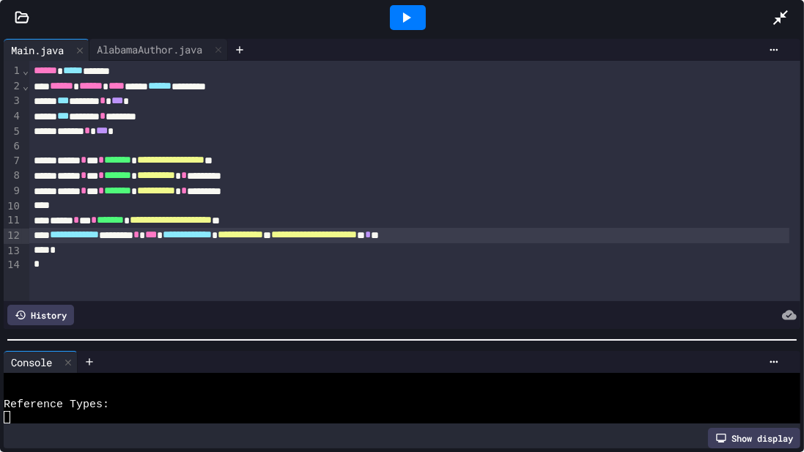
scroll to position [37, 0]
click at [224, 276] on div at bounding box center [402, 340] width 804 height 15
click at [543, 229] on div "**********" at bounding box center [409, 235] width 760 height 15
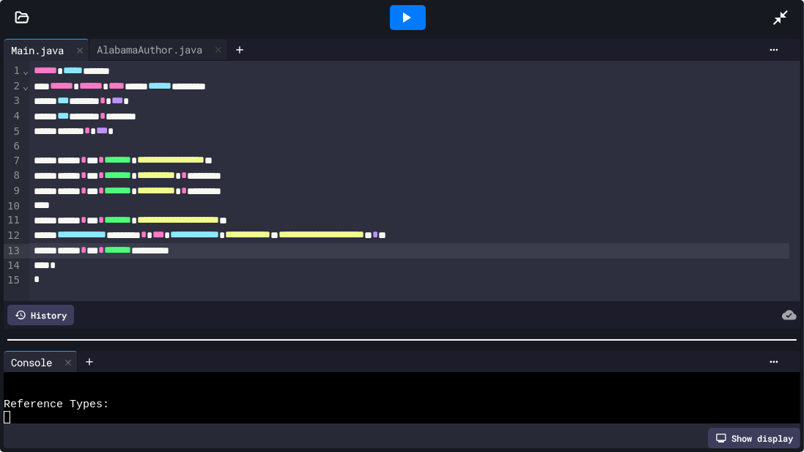
click at [415, 21] on div at bounding box center [408, 17] width 36 height 25
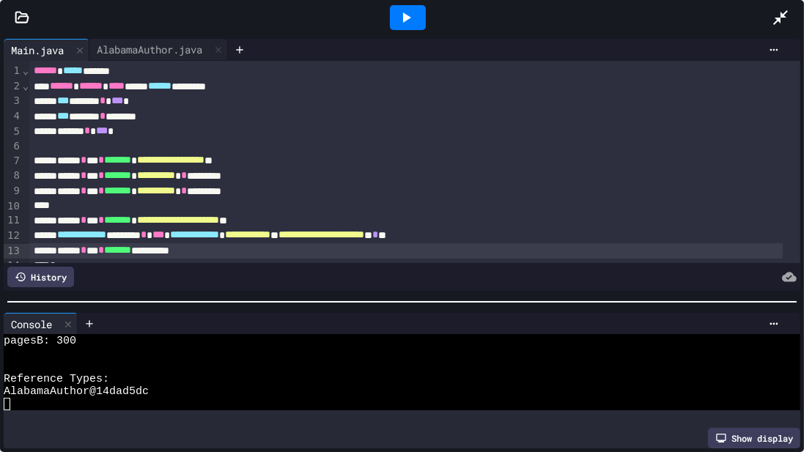
scroll to position [12, 0]
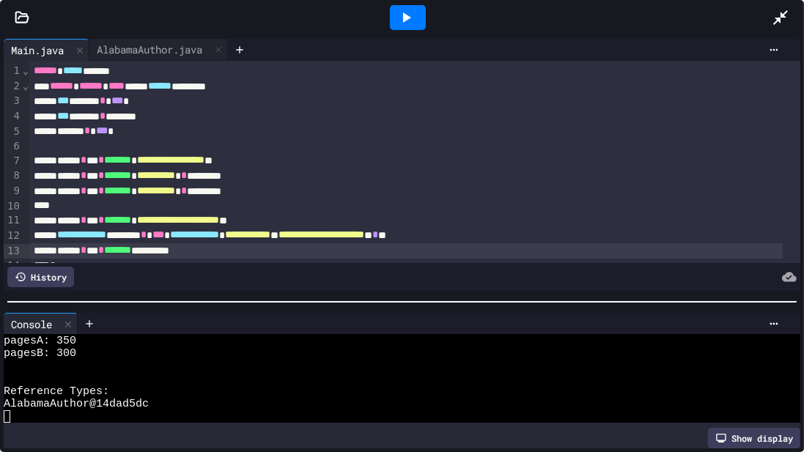
click at [394, 276] on div at bounding box center [402, 301] width 790 height 1
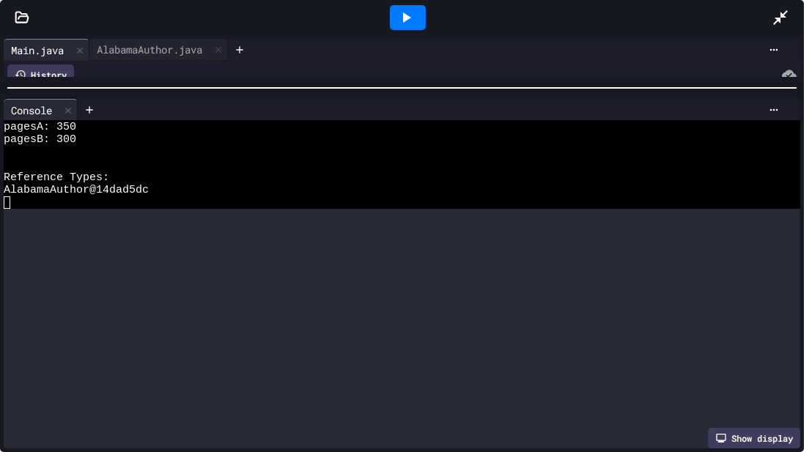
click at [390, 78] on div "**********" at bounding box center [402, 243] width 804 height 417
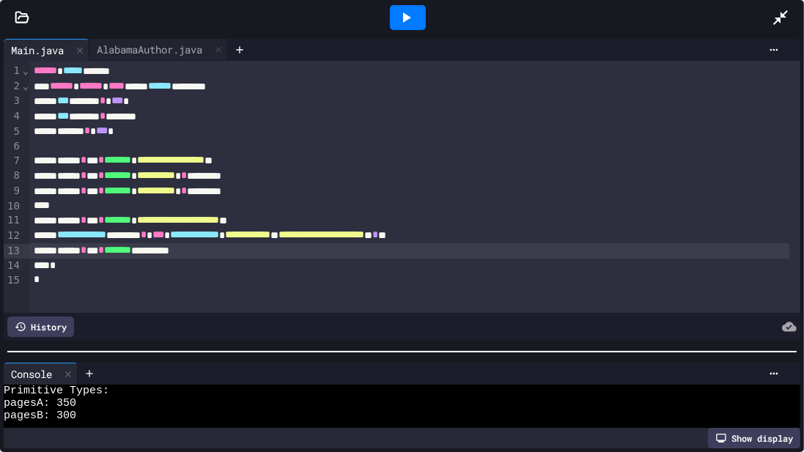
scroll to position [62, 0]
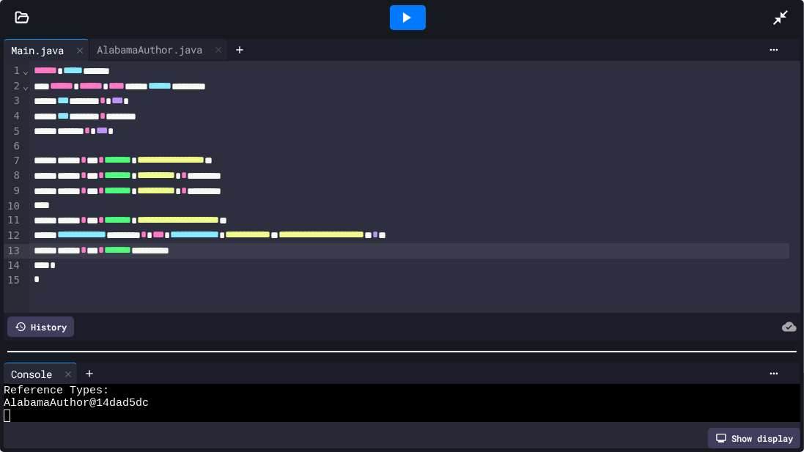
click at [309, 276] on div "**********" at bounding box center [402, 243] width 804 height 417
click at [174, 50] on div "AlabamaAuthor.java" at bounding box center [149, 49] width 120 height 15
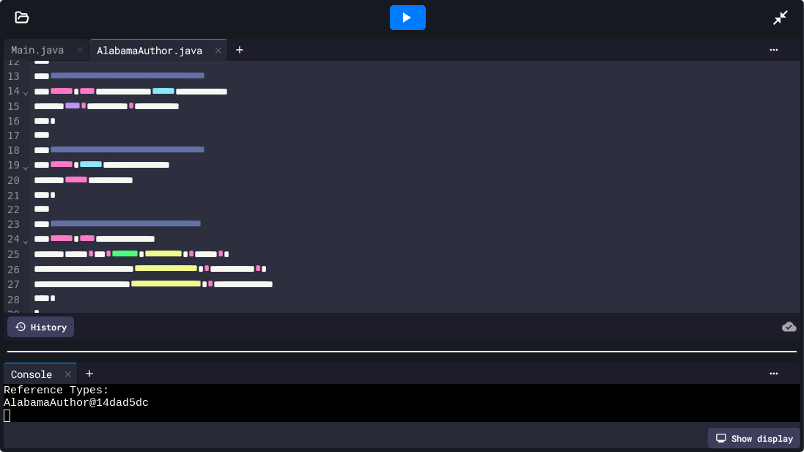
scroll to position [196, 0]
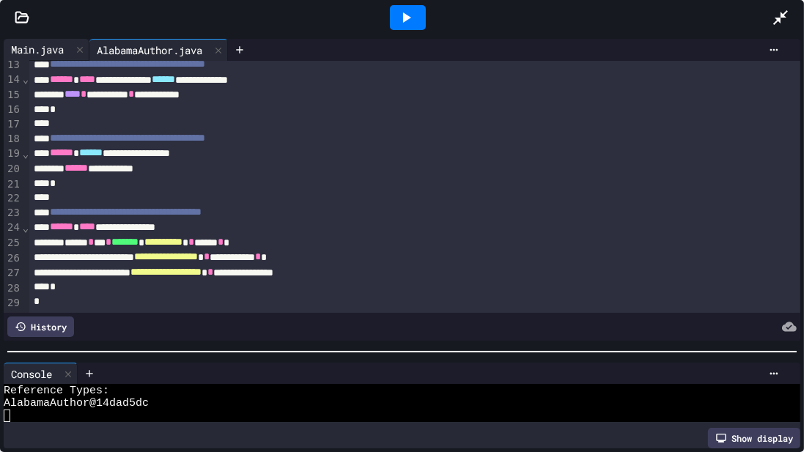
click at [52, 43] on div "Main.java" at bounding box center [37, 49] width 67 height 15
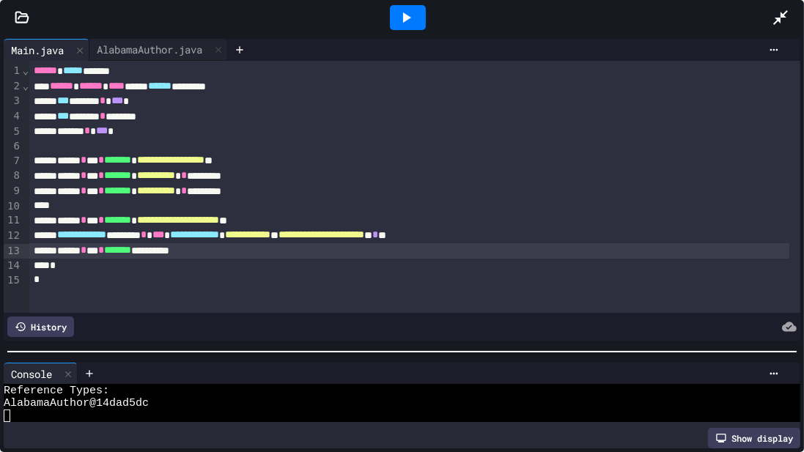
click at [235, 253] on div "**********" at bounding box center [409, 250] width 760 height 15
click at [408, 15] on icon at bounding box center [407, 17] width 8 height 10
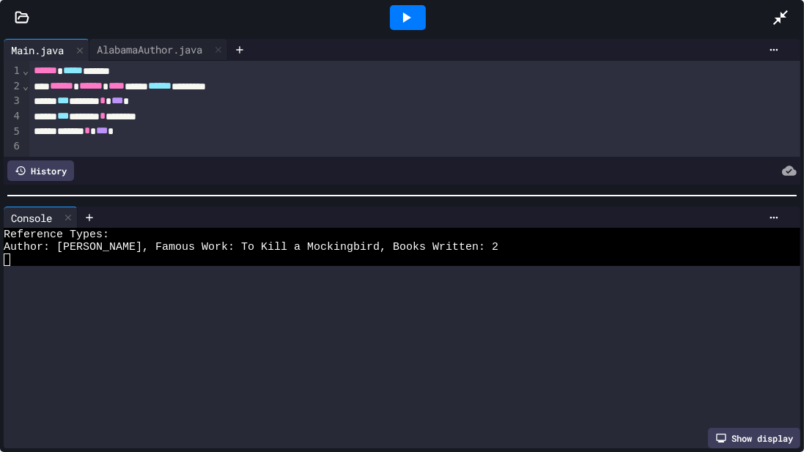
scroll to position [0, 0]
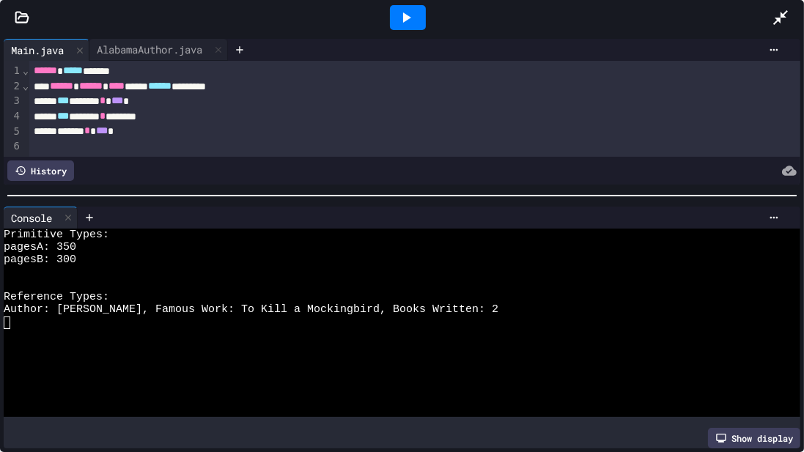
click at [388, 191] on div at bounding box center [402, 195] width 804 height 15
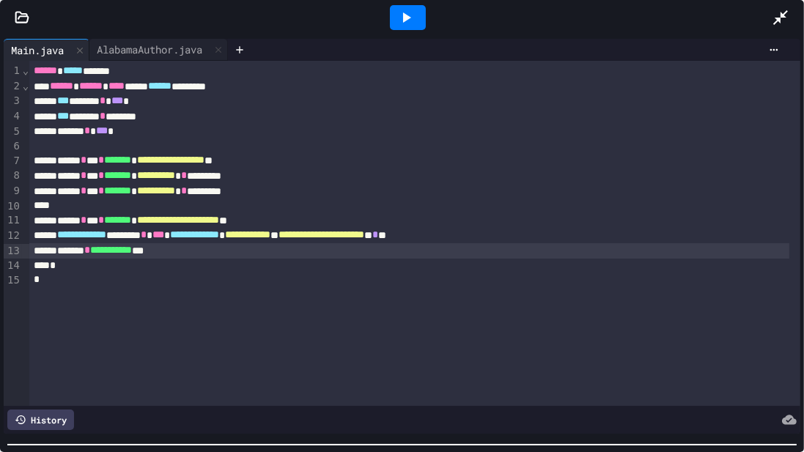
click at [431, 276] on div "**********" at bounding box center [402, 243] width 804 height 417
click at [207, 250] on div "**********" at bounding box center [409, 250] width 760 height 15
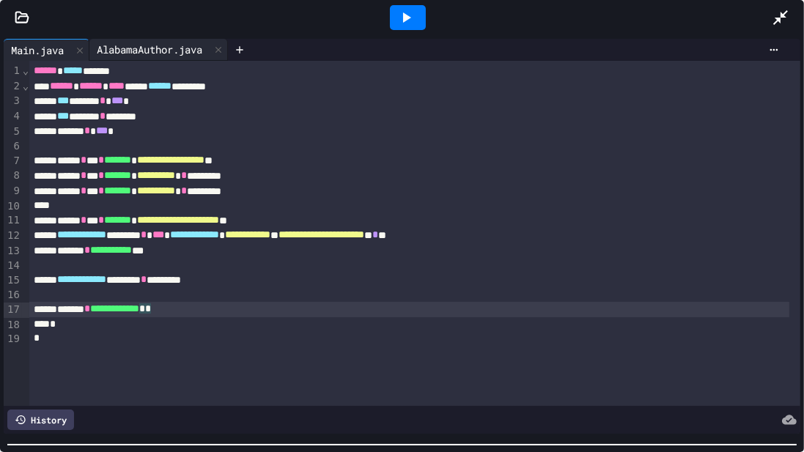
click at [159, 45] on div "AlabamaAuthor.java" at bounding box center [149, 49] width 120 height 15
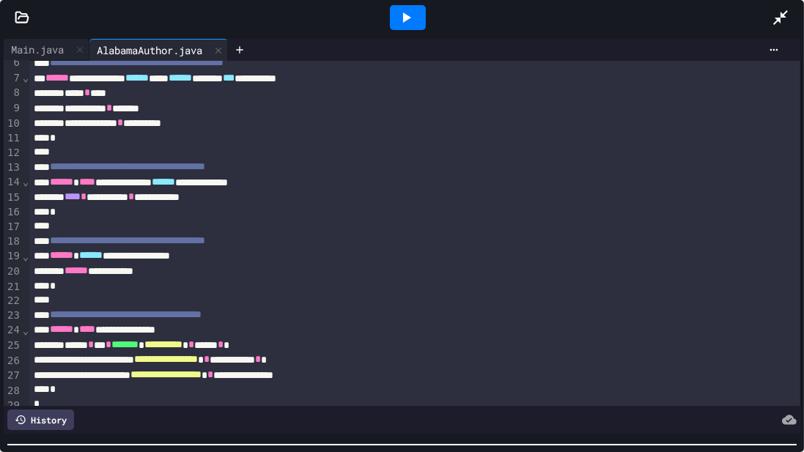
scroll to position [62, 0]
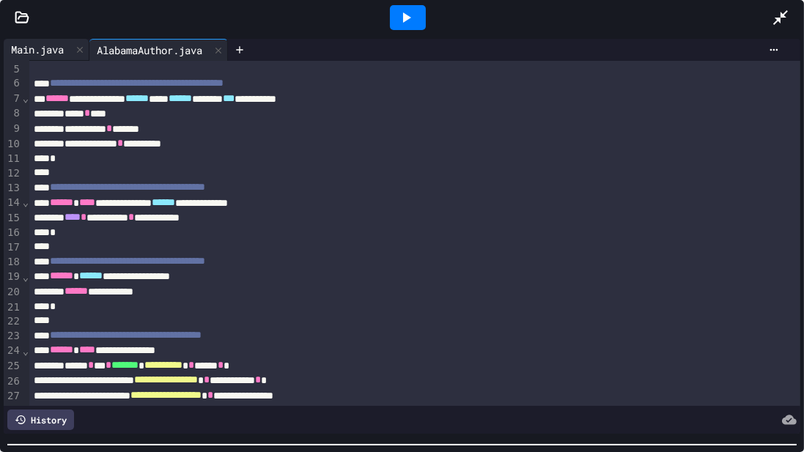
click at [34, 51] on div "Main.java" at bounding box center [37, 49] width 67 height 15
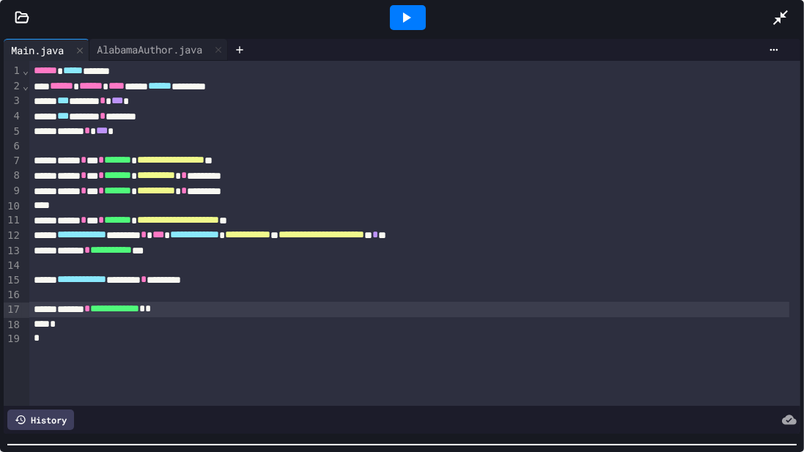
click at [145, 276] on span "*" at bounding box center [142, 309] width 6 height 10
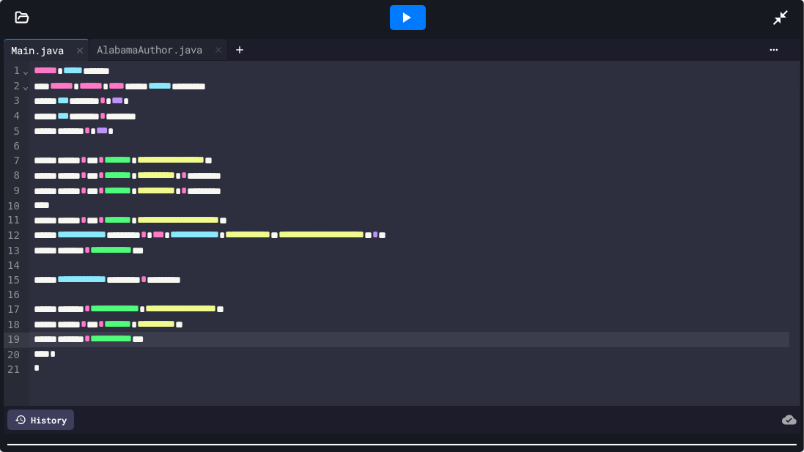
click at [132, 276] on span "**********" at bounding box center [111, 339] width 42 height 10
click at [191, 45] on div "AlabamaAuthor.java" at bounding box center [149, 49] width 120 height 15
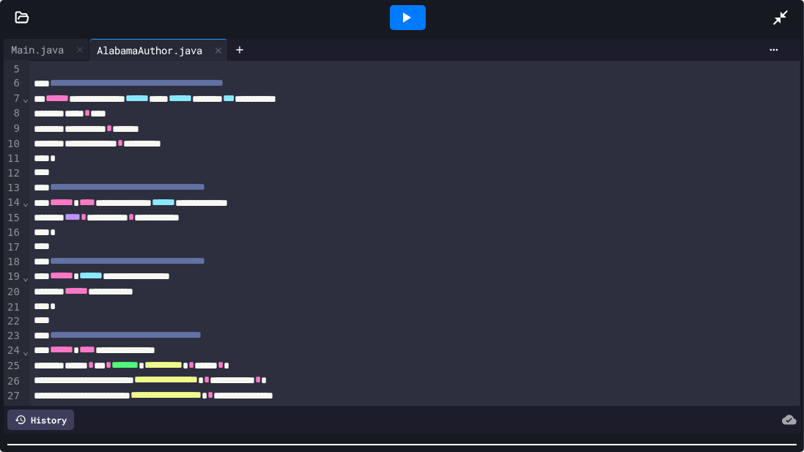
scroll to position [104, 0]
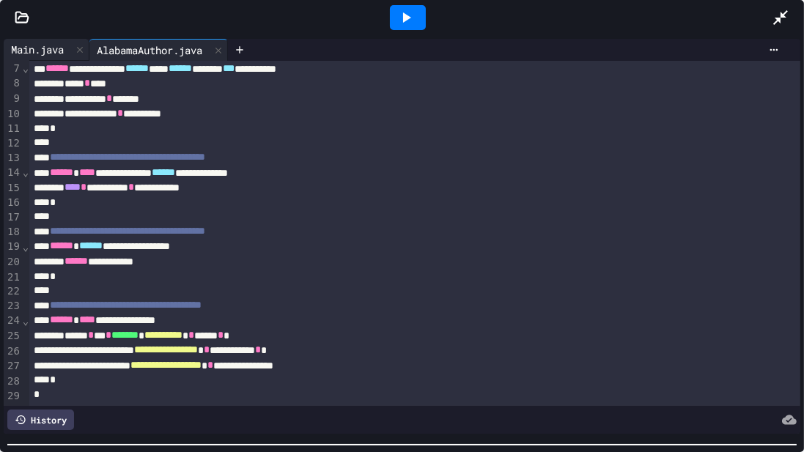
click at [39, 51] on div "Main.java" at bounding box center [37, 49] width 67 height 15
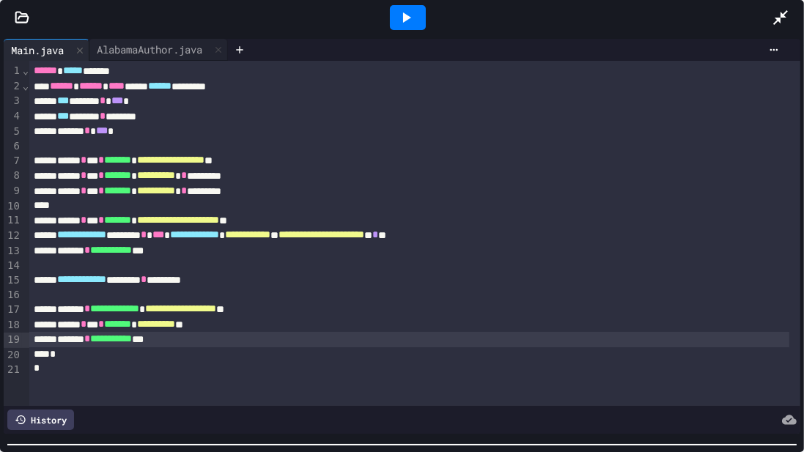
drag, startPoint x: 209, startPoint y: 343, endPoint x: 238, endPoint y: 339, distance: 28.9
click at [209, 276] on div "**********" at bounding box center [409, 339] width 760 height 15
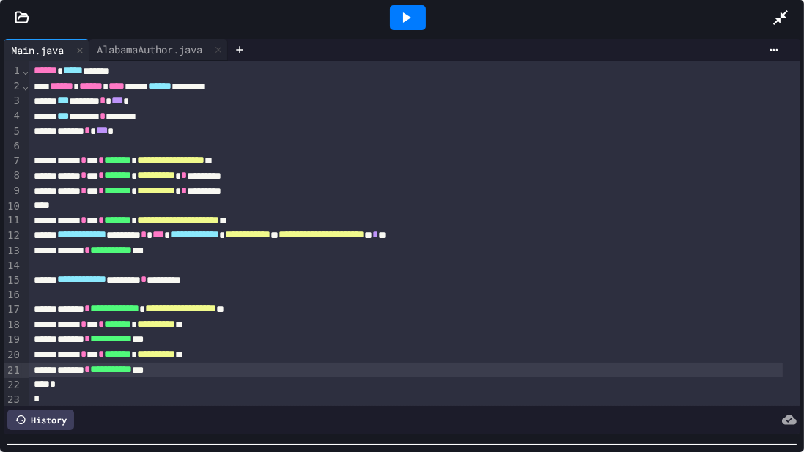
click at [417, 18] on div at bounding box center [408, 17] width 36 height 25
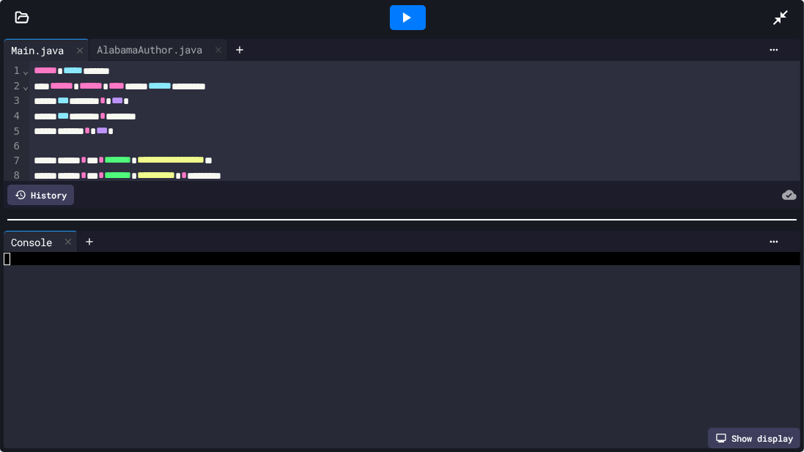
click at [387, 206] on div "**********" at bounding box center [402, 243] width 804 height 417
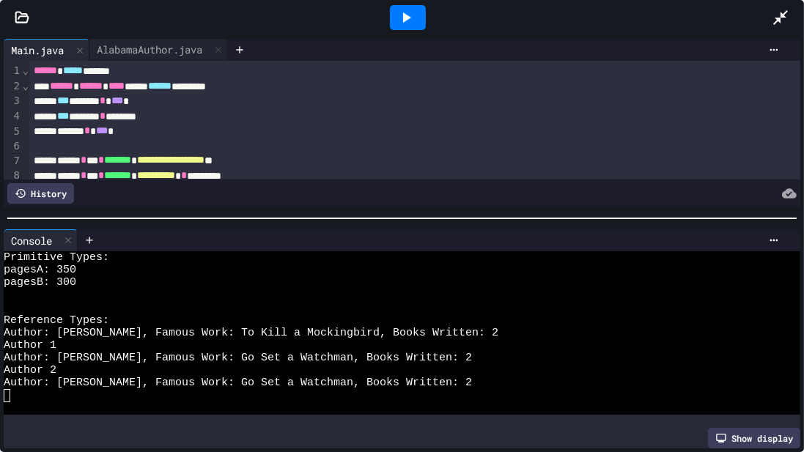
scroll to position [0, 0]
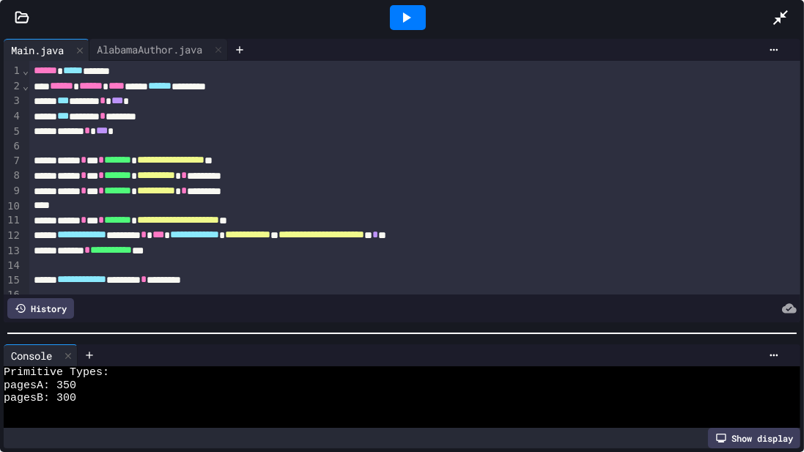
click at [331, 276] on div at bounding box center [402, 333] width 804 height 15
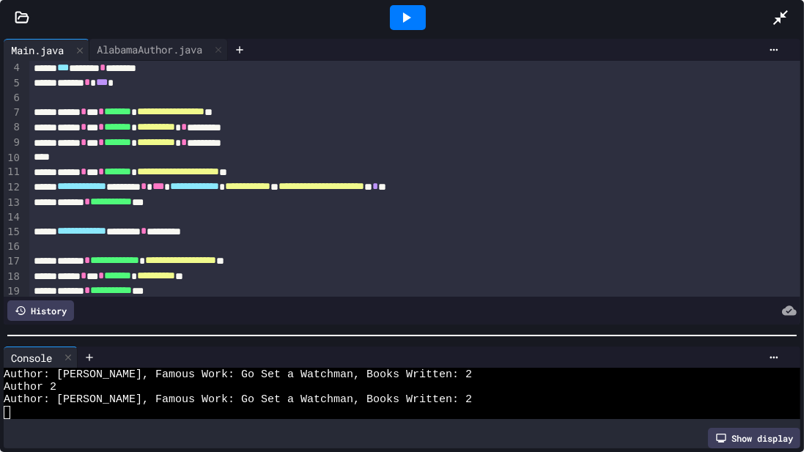
scroll to position [84, 0]
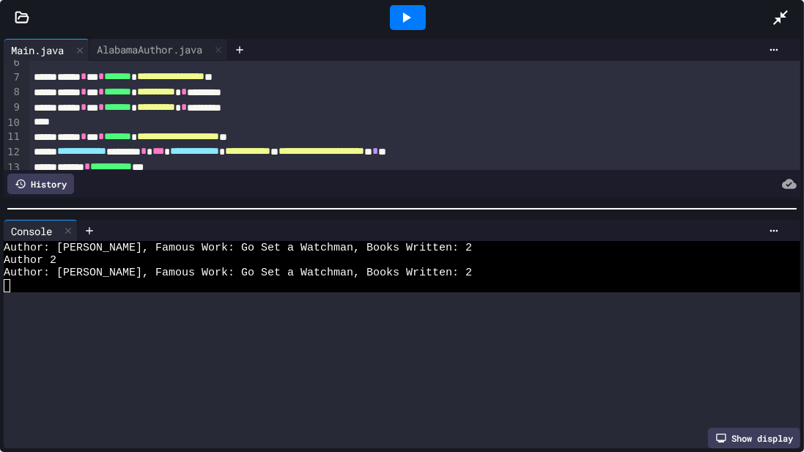
click at [334, 202] on div at bounding box center [402, 209] width 804 height 15
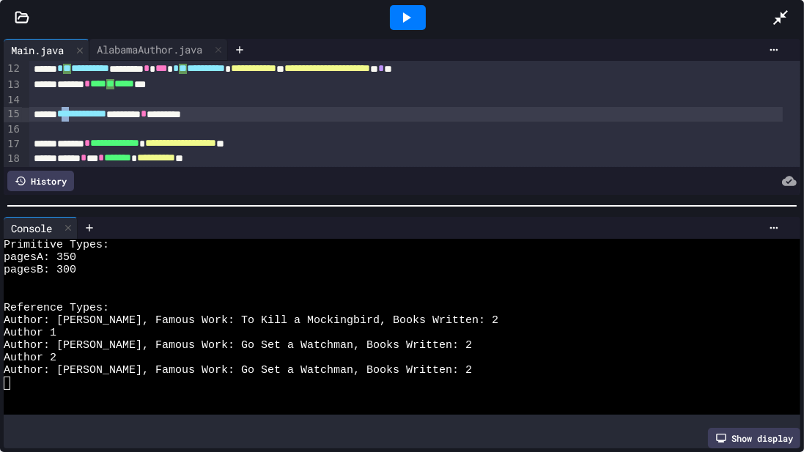
scroll to position [168, 0]
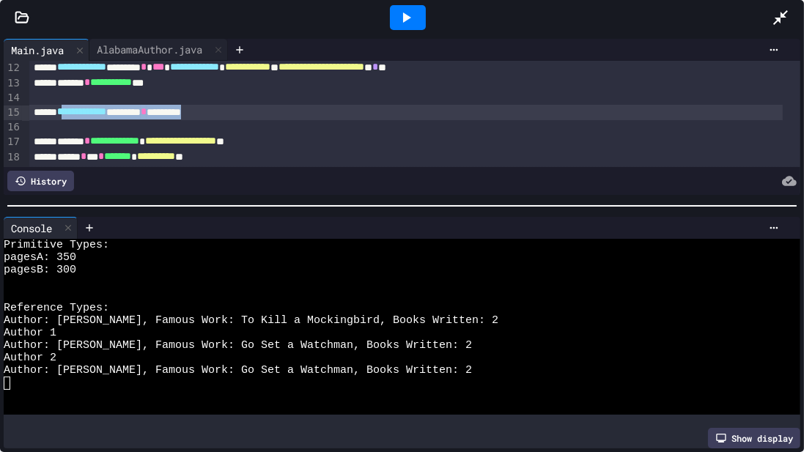
drag, startPoint x: 84, startPoint y: 115, endPoint x: 282, endPoint y: 109, distance: 198.8
click at [282, 109] on div "**********" at bounding box center [406, 112] width 754 height 15
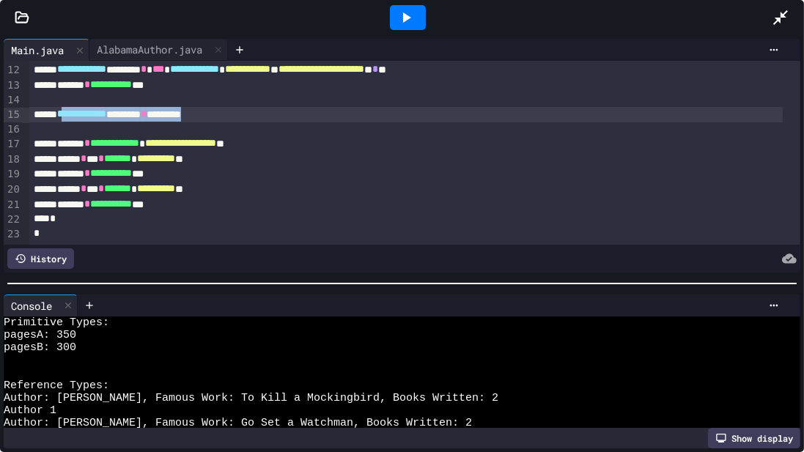
scroll to position [161, 0]
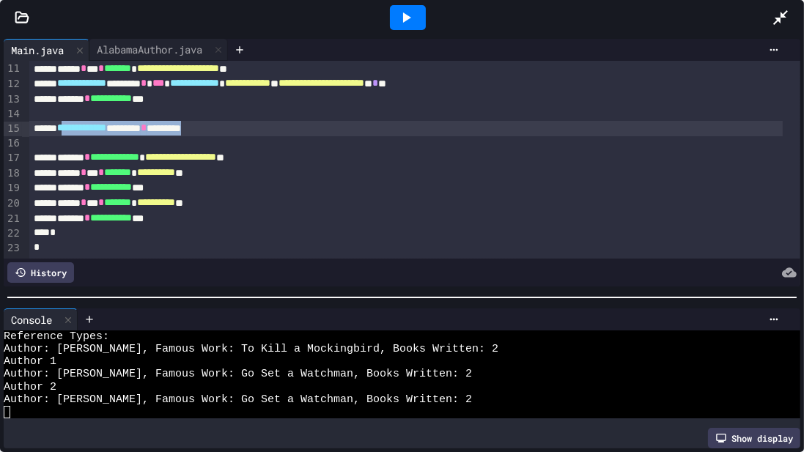
click at [294, 276] on div "**********" at bounding box center [402, 243] width 804 height 417
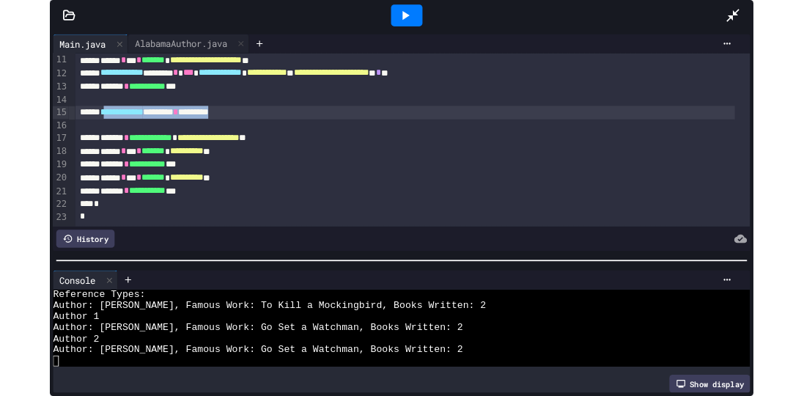
scroll to position [62, 0]
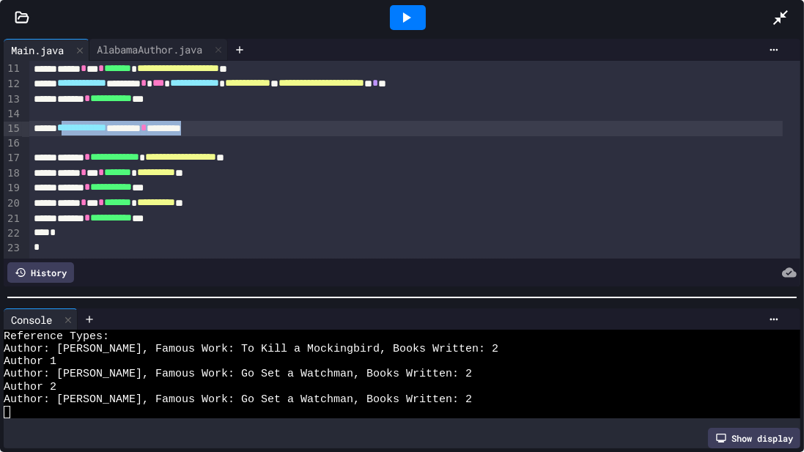
click at [562, 15] on icon at bounding box center [781, 17] width 15 height 15
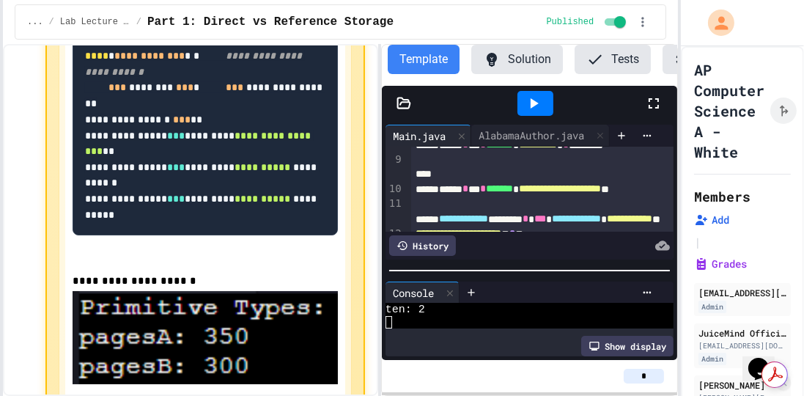
scroll to position [235, 0]
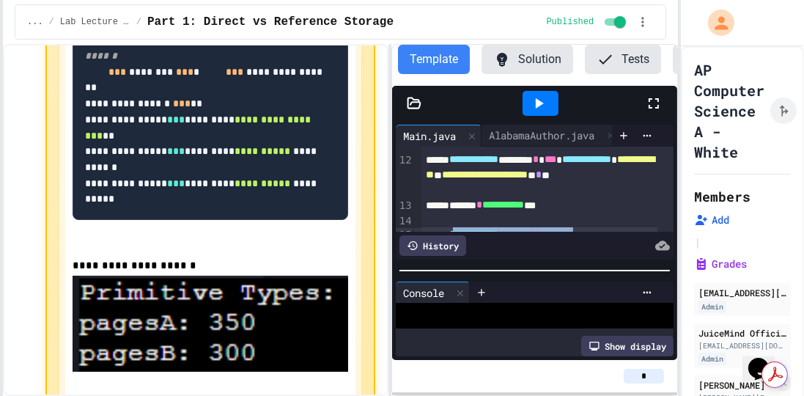
click at [394, 189] on div "**********" at bounding box center [340, 220] width 675 height 352
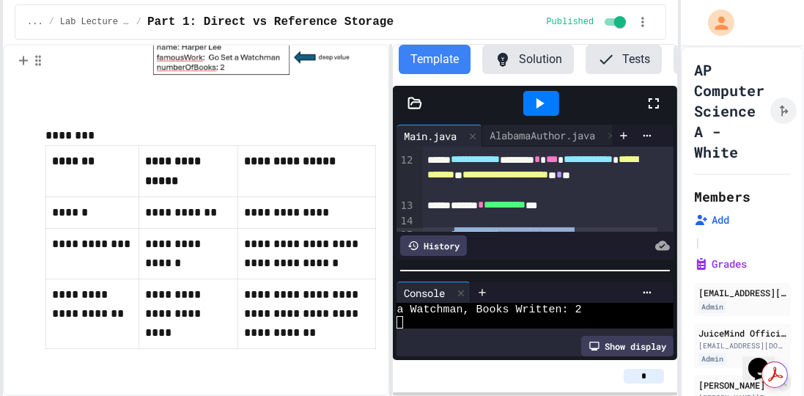
scroll to position [3883, 0]
